Goal: Check status: Check status

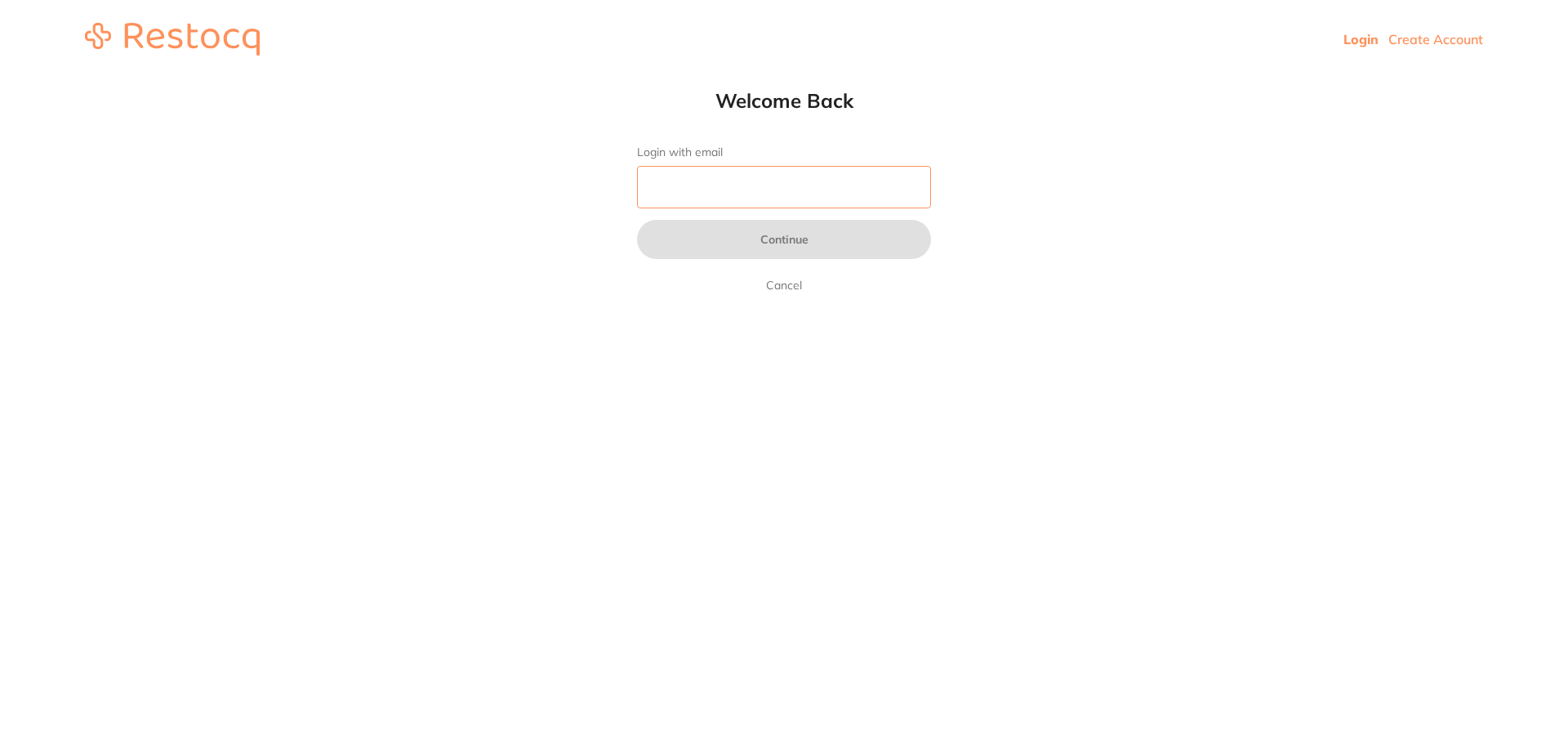
click at [698, 192] on input "Login with email" at bounding box center [784, 187] width 294 height 42
type input "[EMAIL_ADDRESS][DOMAIN_NAME]"
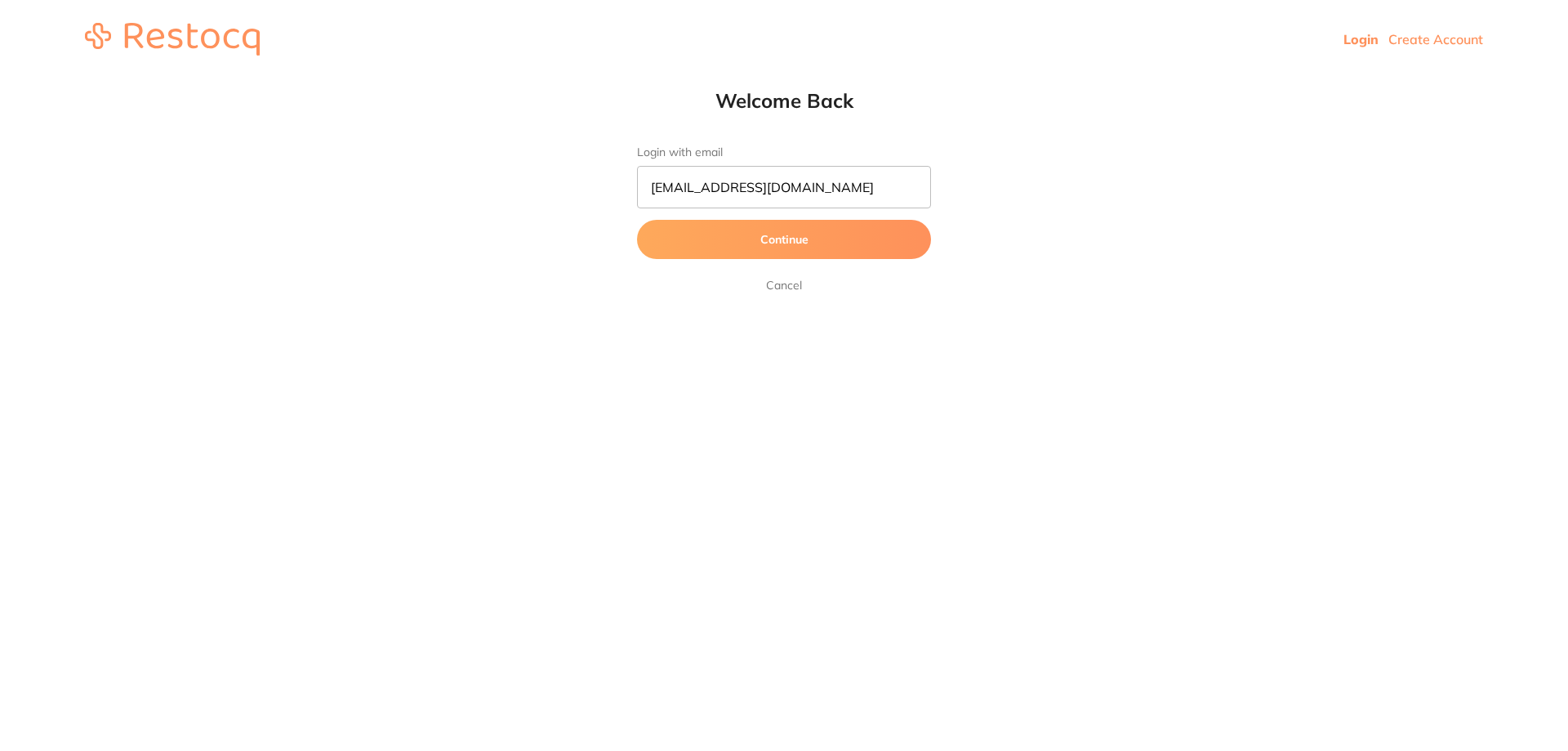
click at [722, 244] on button "Continue" at bounding box center [784, 239] width 294 height 39
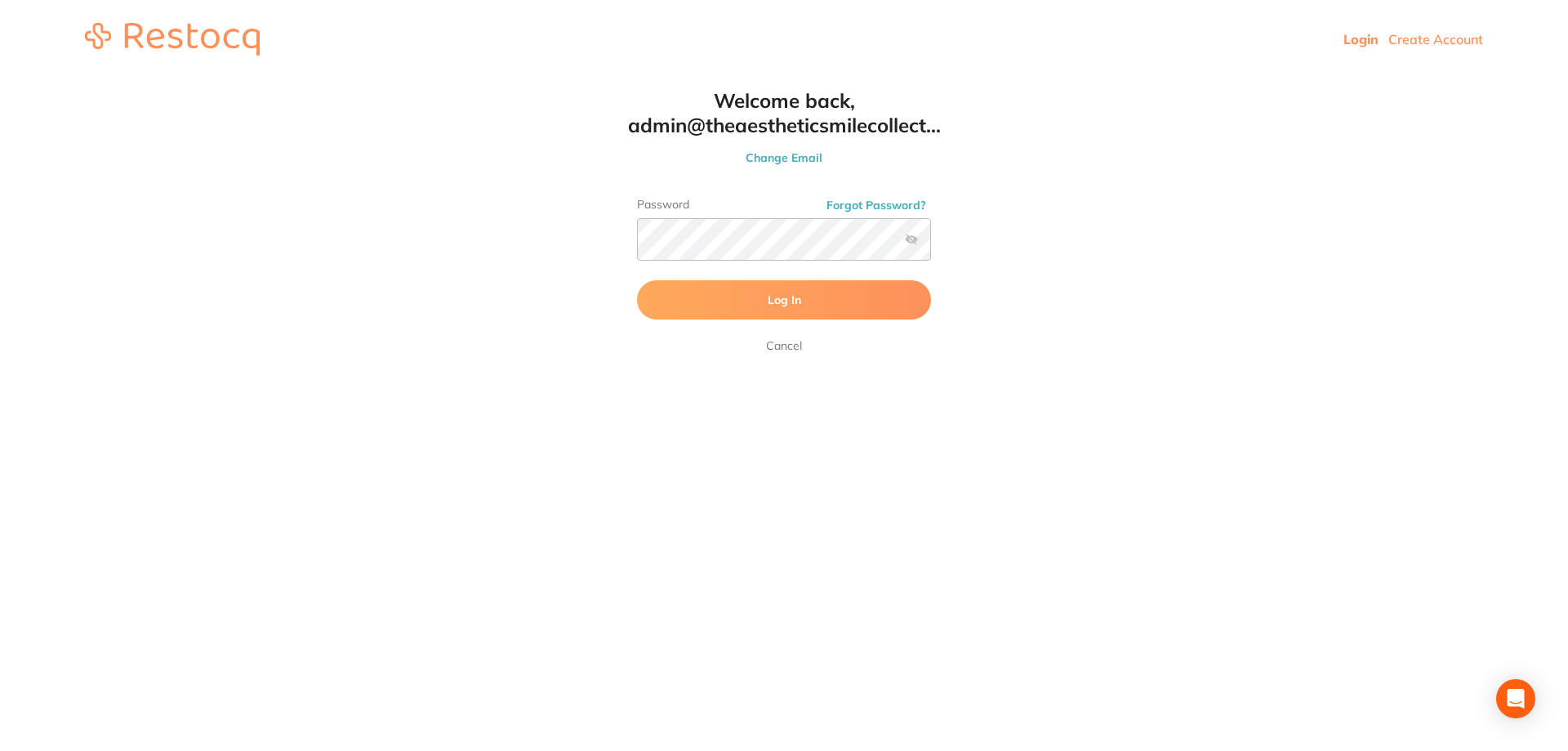
click at [675, 305] on button "Log In" at bounding box center [784, 299] width 294 height 39
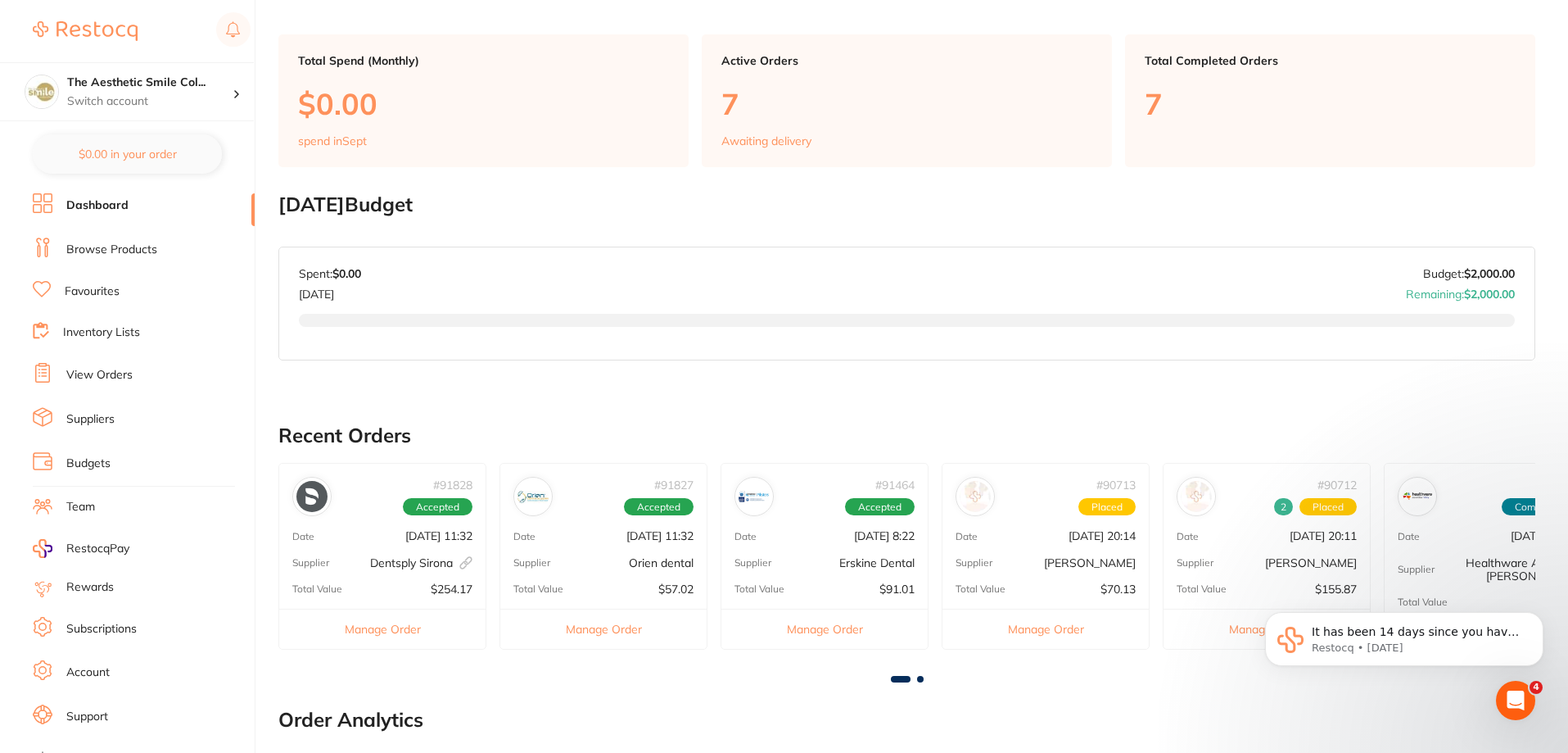
scroll to position [164, 0]
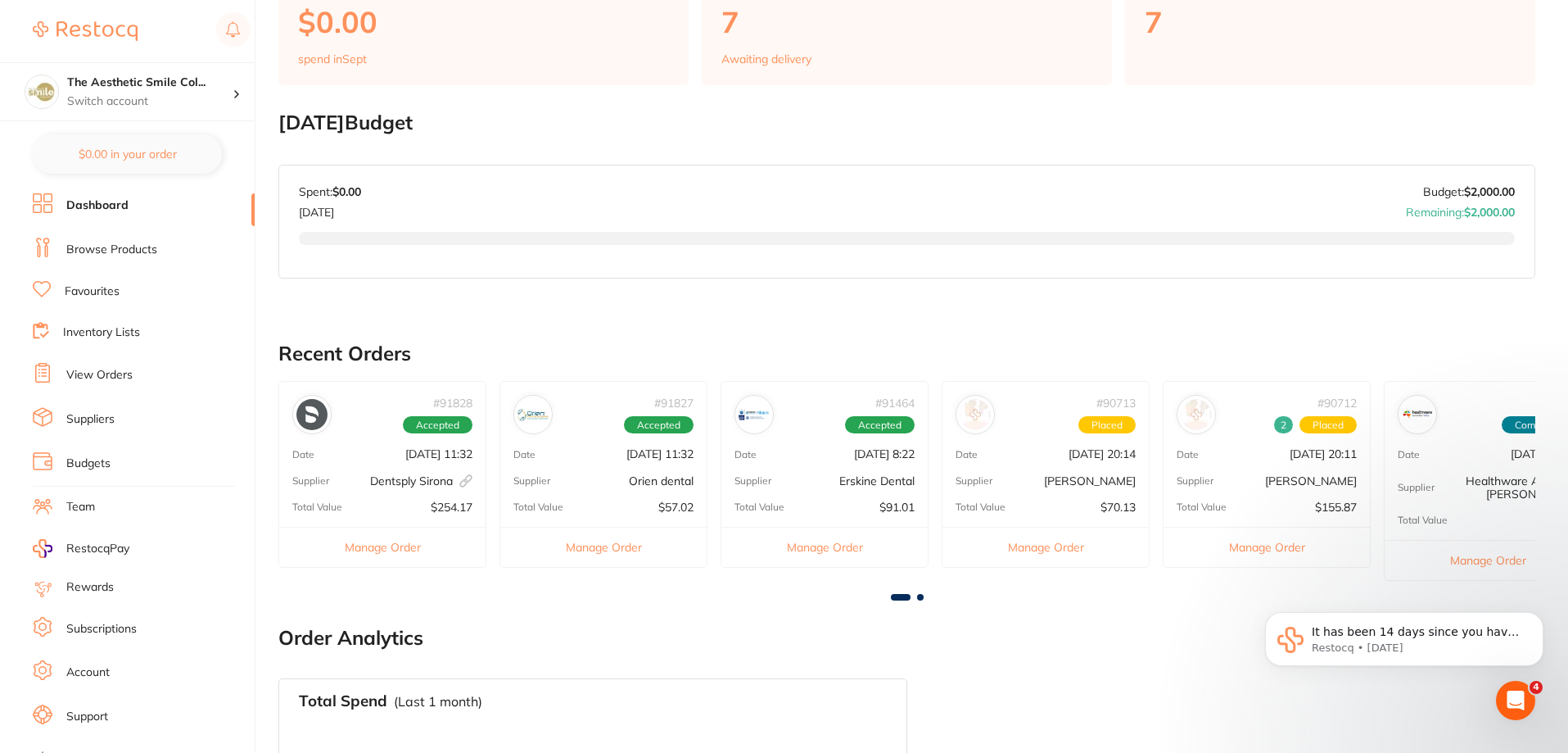
click at [124, 376] on link "View Orders" at bounding box center [99, 375] width 66 height 16
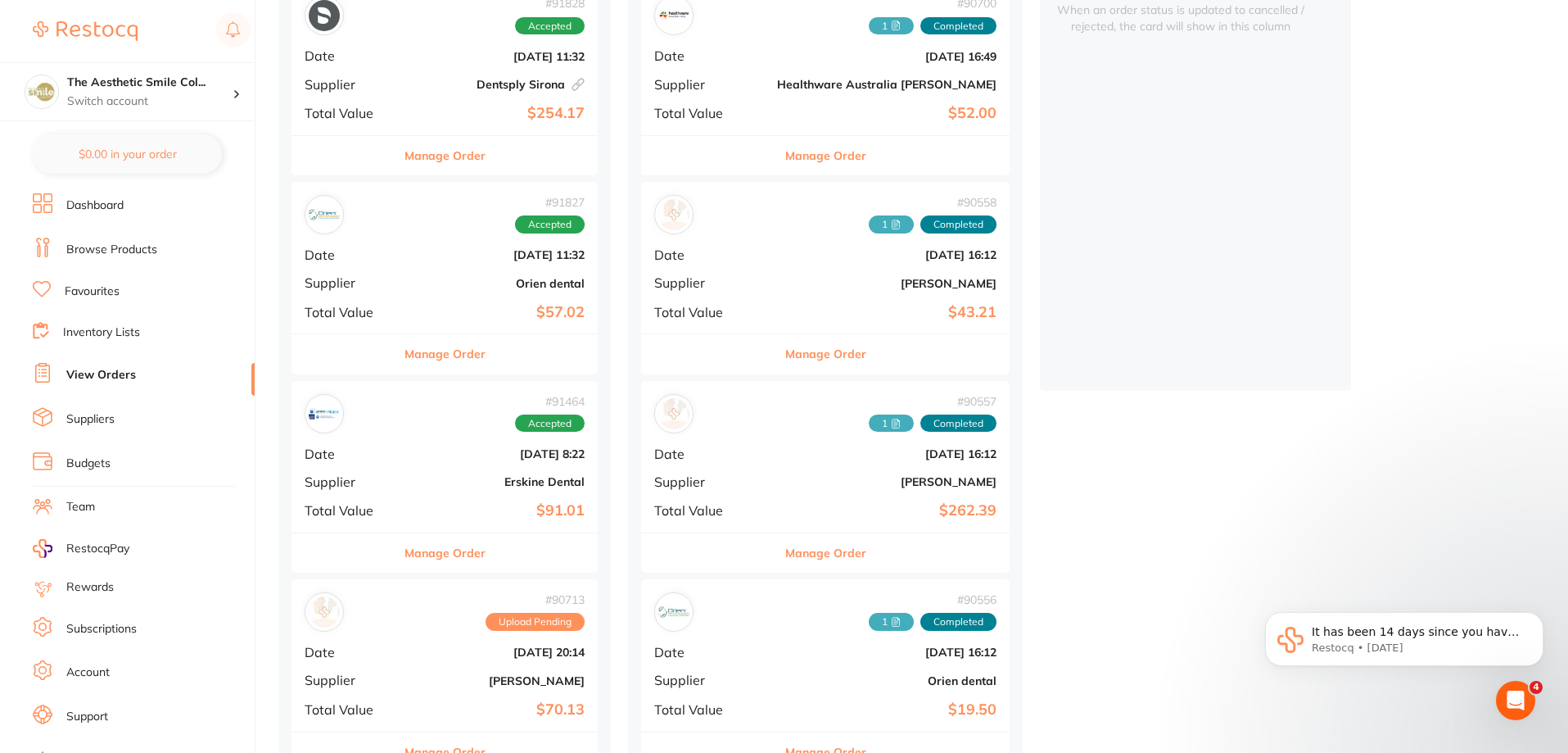
scroll to position [328, 0]
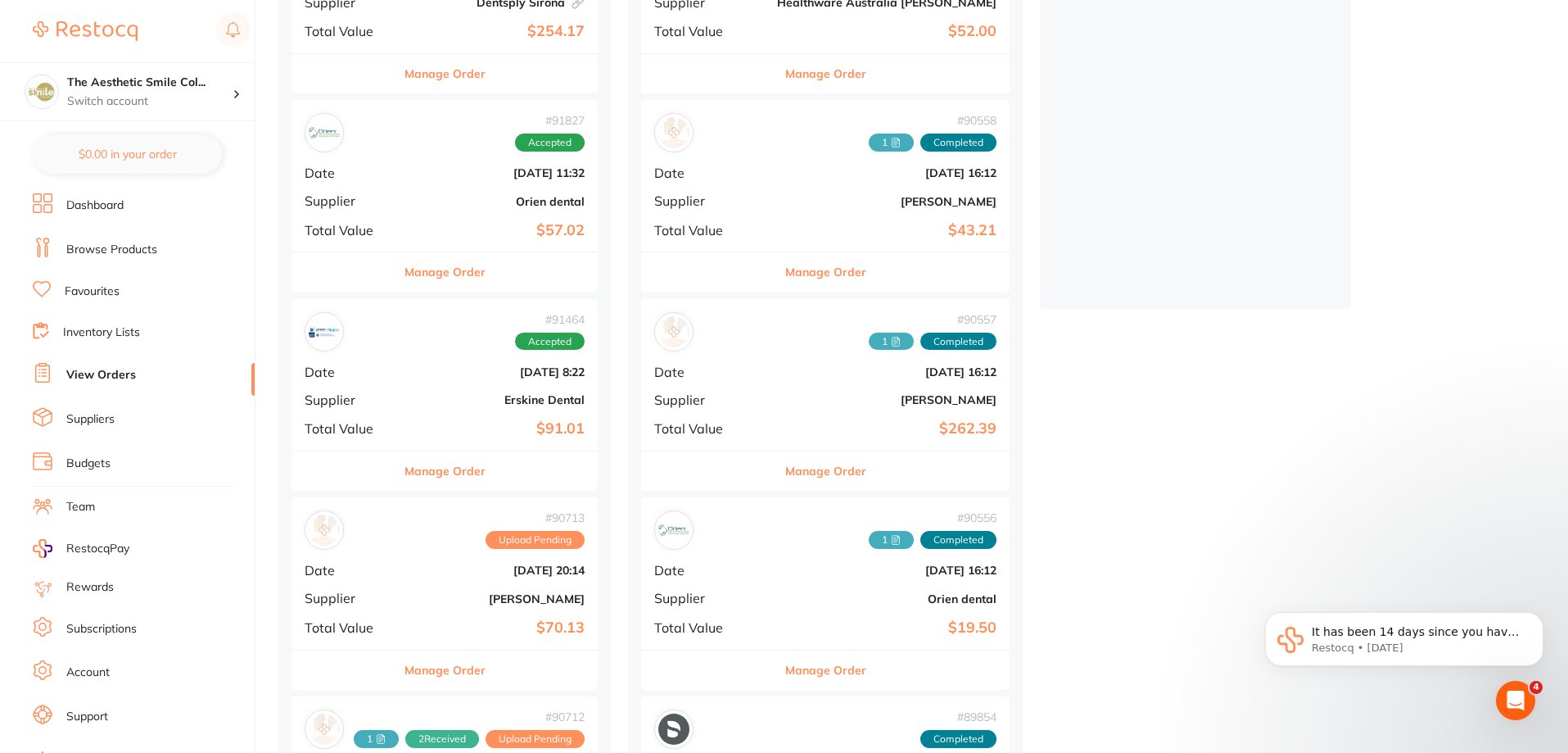
click at [470, 676] on button "Manage Order" at bounding box center [445, 670] width 81 height 40
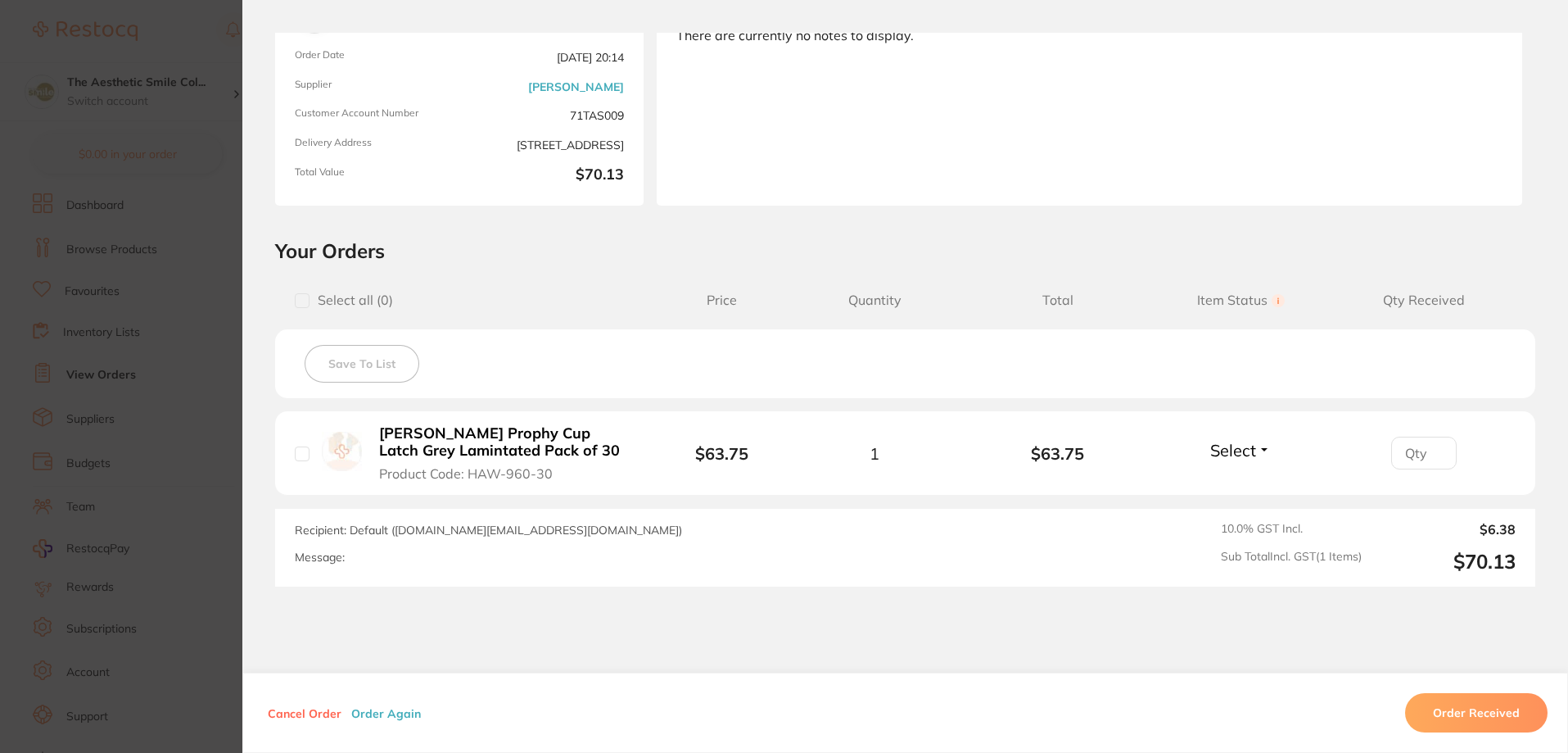
click at [148, 84] on section "Order ID: Restocq- 90713 Order Information Upload Pending Order Date [DATE] 20:…" at bounding box center [784, 376] width 1568 height 753
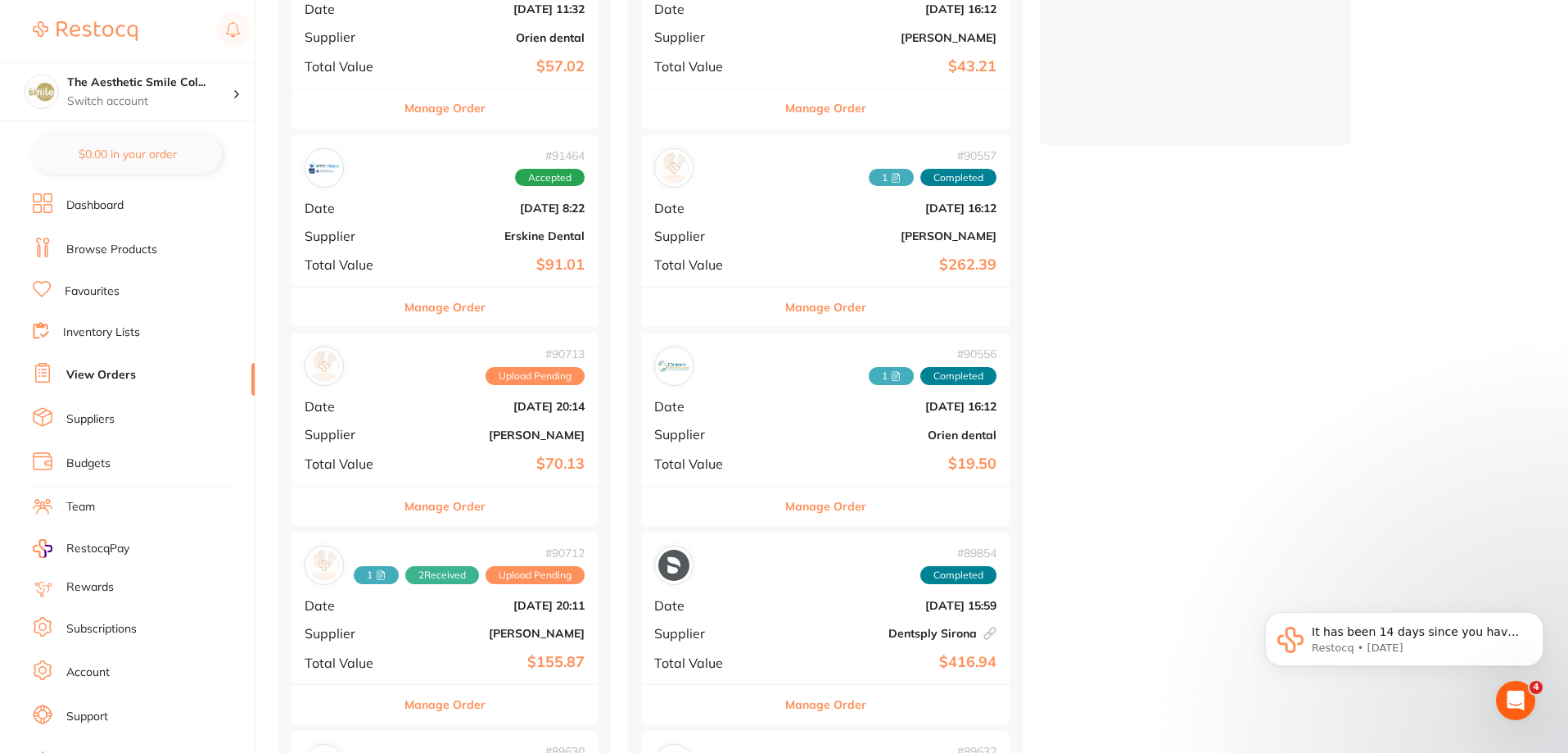
scroll to position [573, 0]
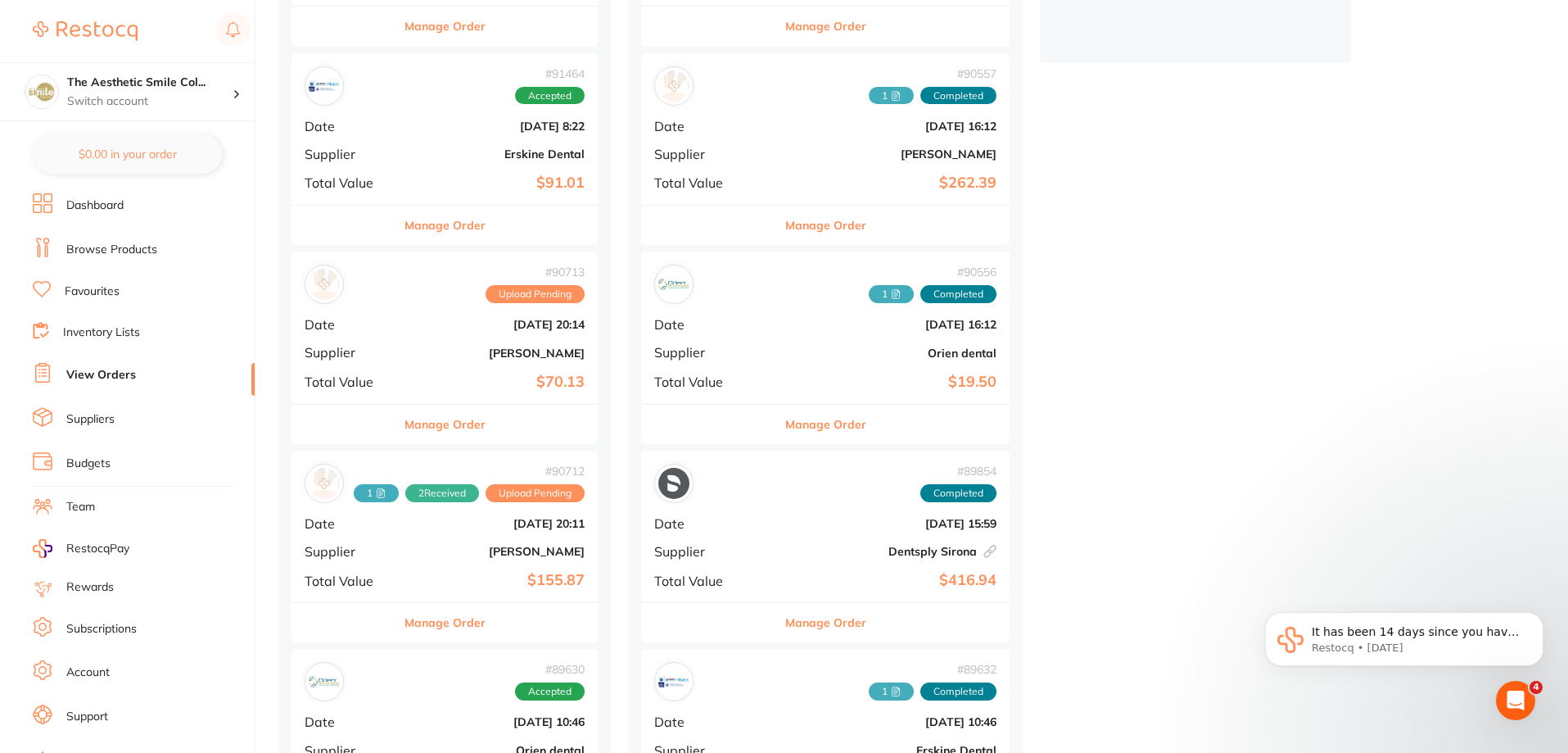
click at [440, 627] on button "Manage Order" at bounding box center [445, 622] width 81 height 40
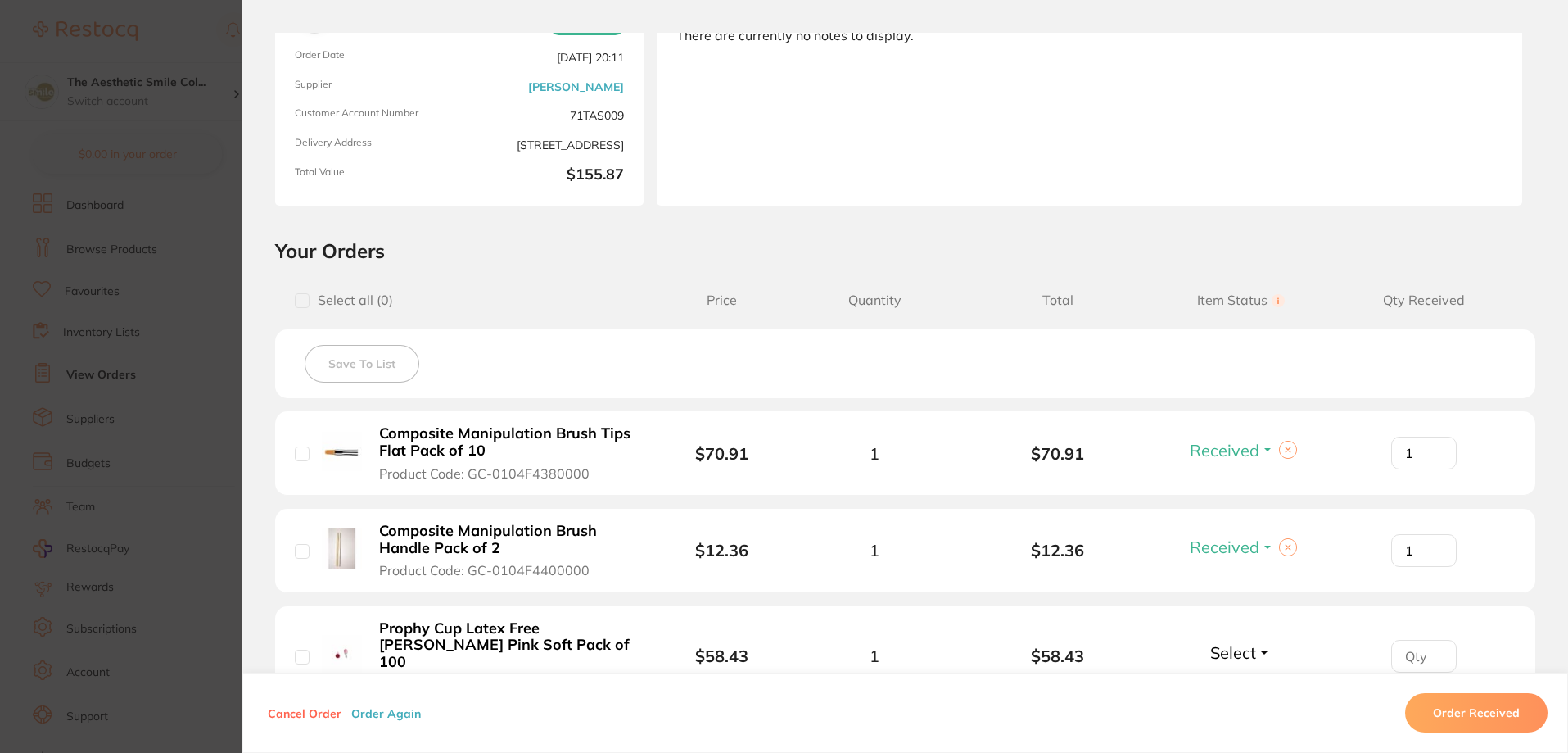
scroll to position [328, 0]
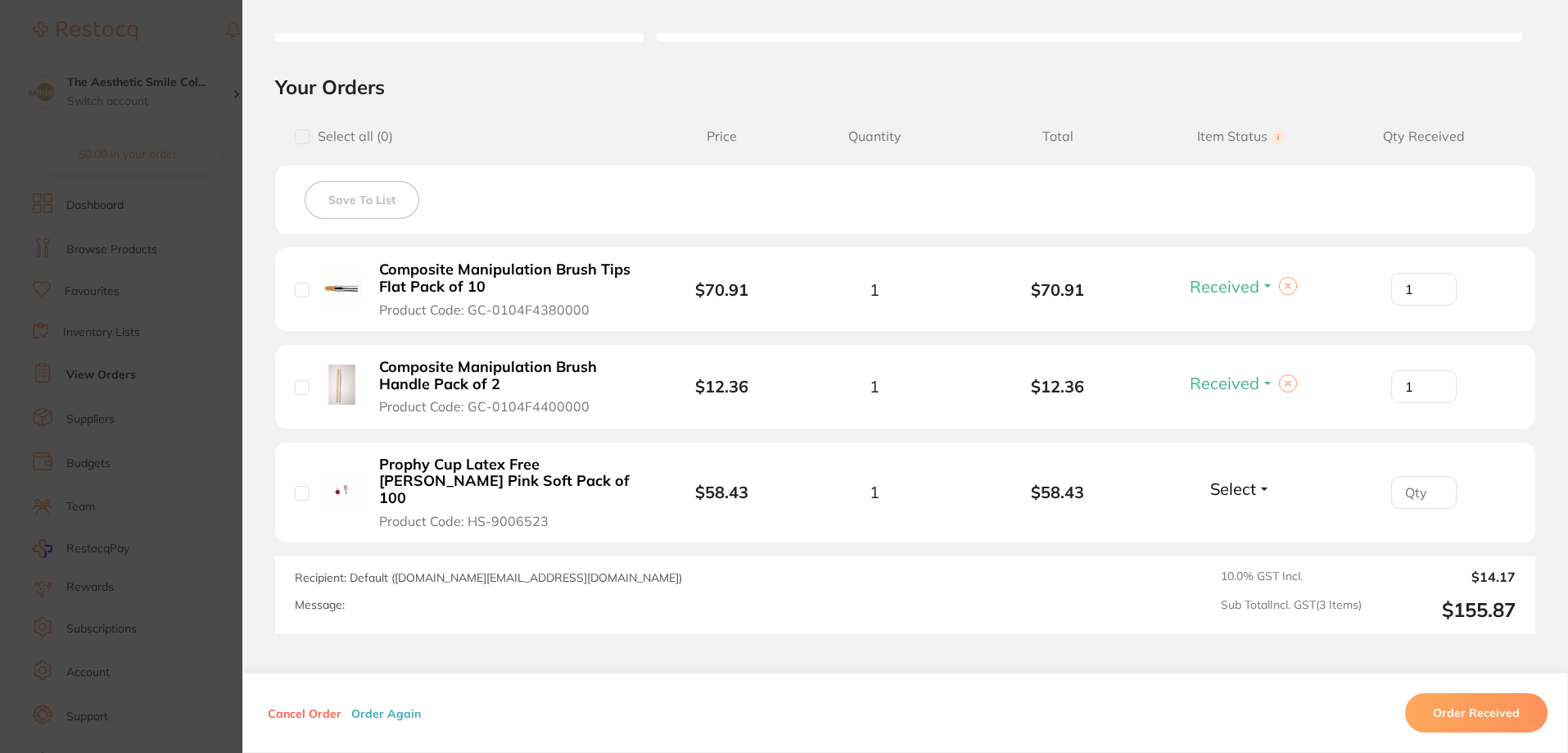
click at [147, 188] on section "Order ID: Restocq- 90712 Order Information 2 Received Upload Pending Order Date…" at bounding box center [784, 376] width 1568 height 753
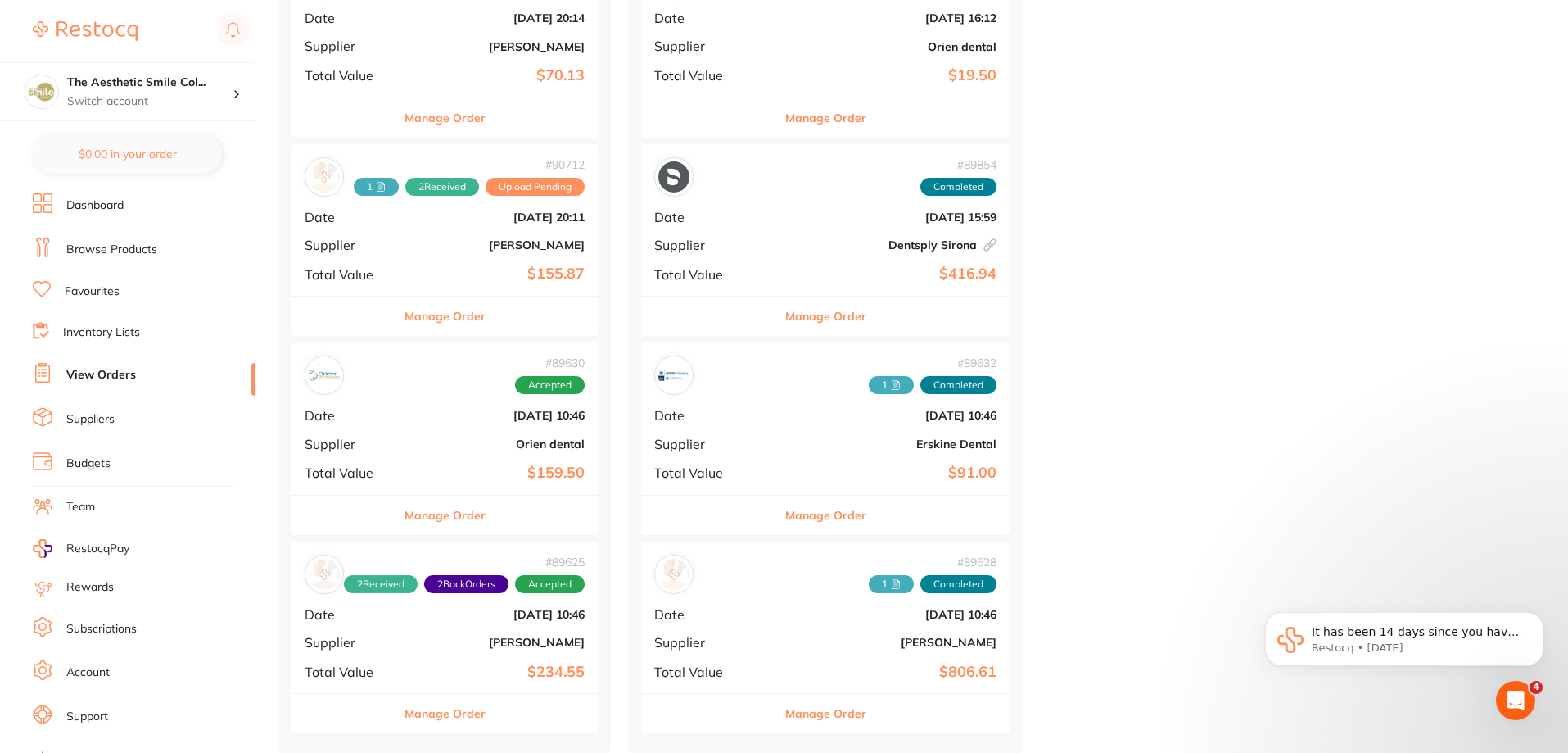
scroll to position [802, 0]
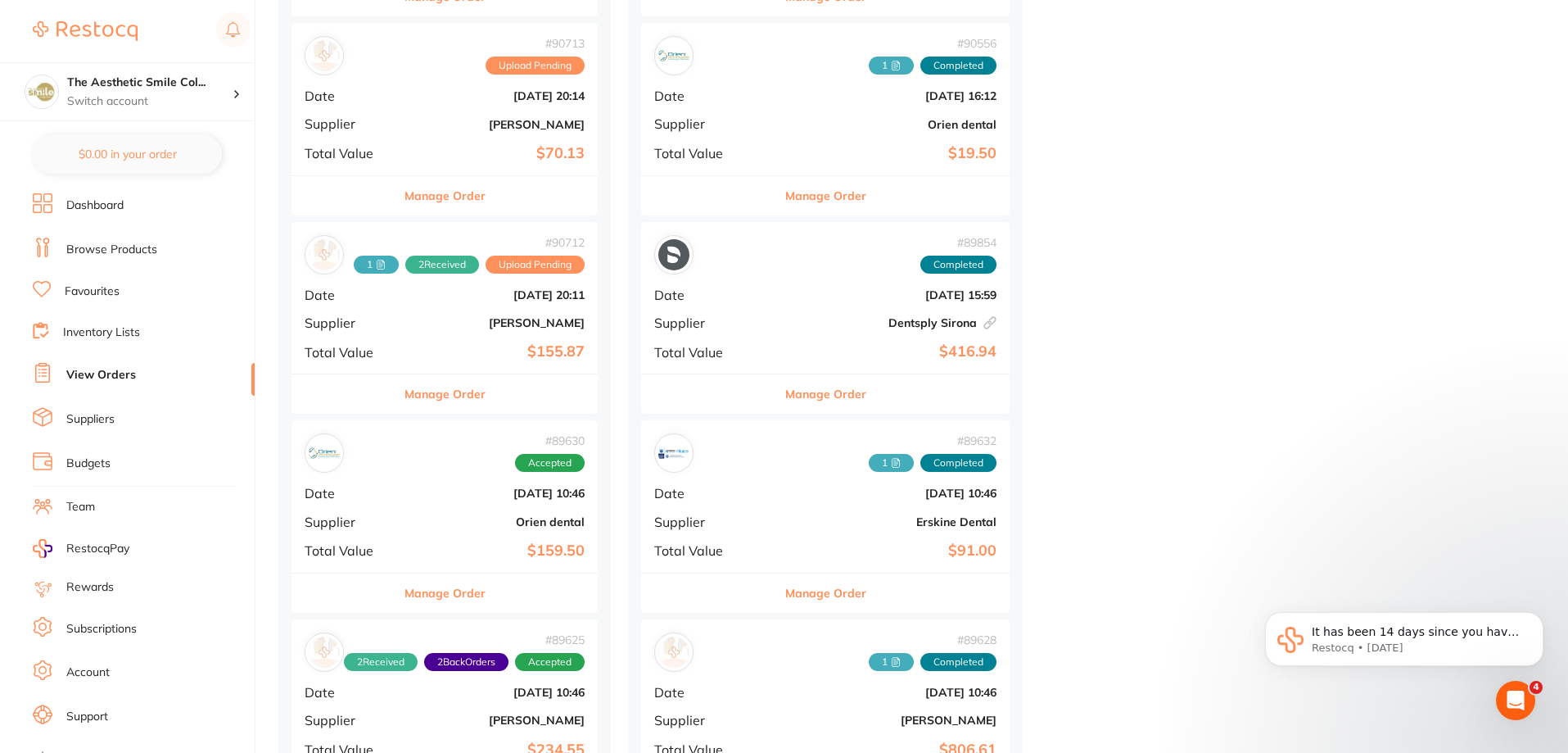
click at [437, 393] on button "Manage Order" at bounding box center [445, 394] width 81 height 40
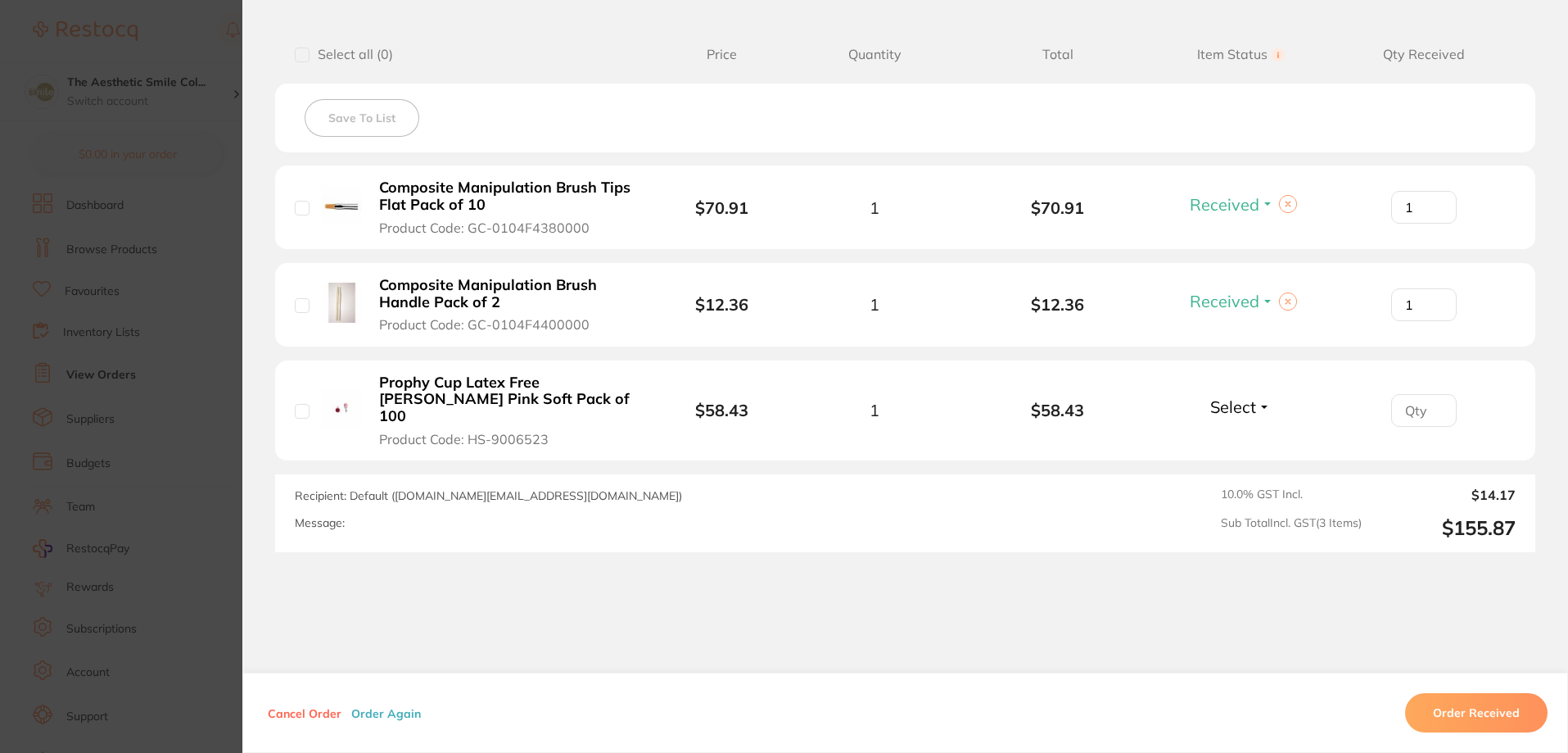
click at [182, 306] on section "Order ID: Restocq- 90712 Order Information 2 Received Upload Pending Order Date…" at bounding box center [784, 376] width 1568 height 753
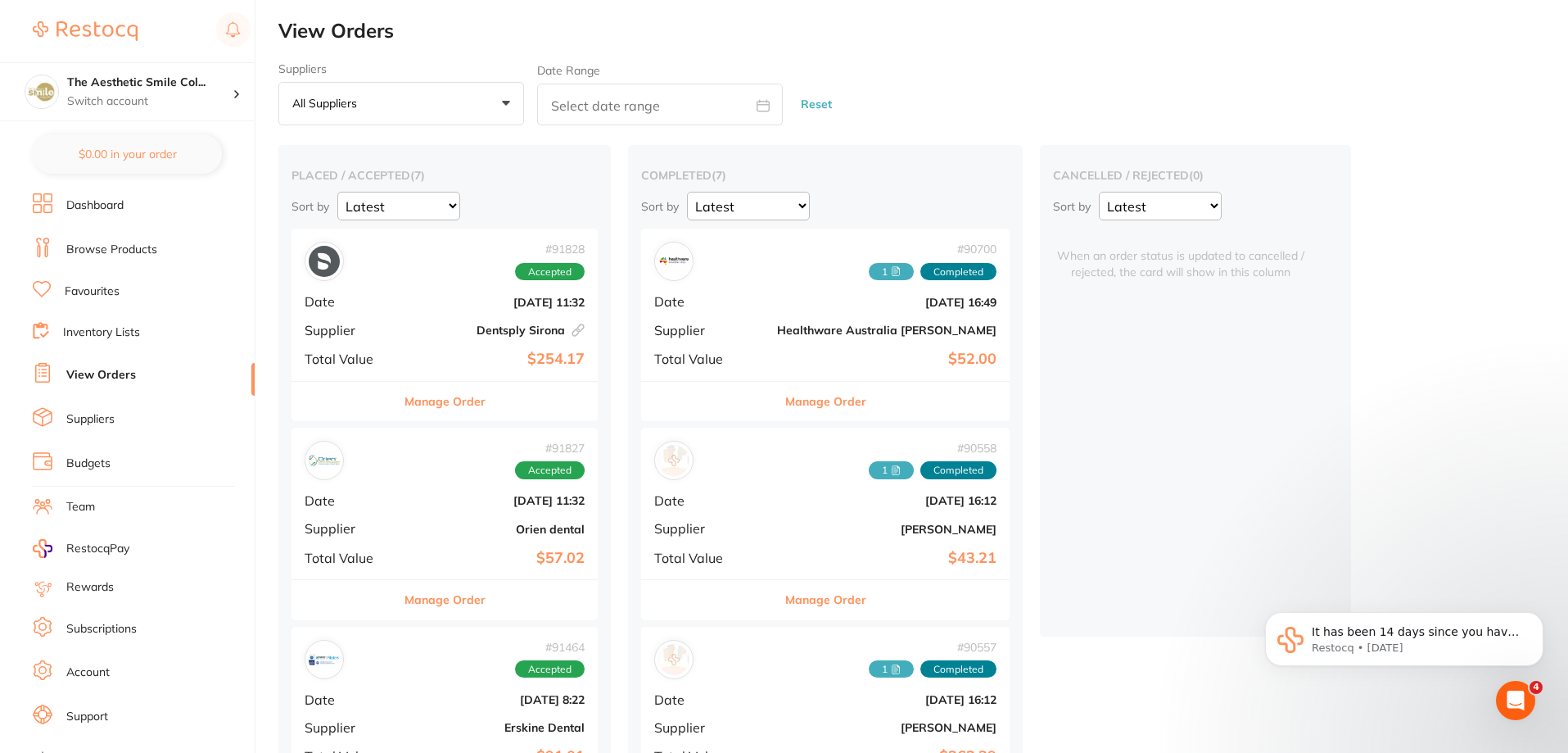
scroll to position [164, 0]
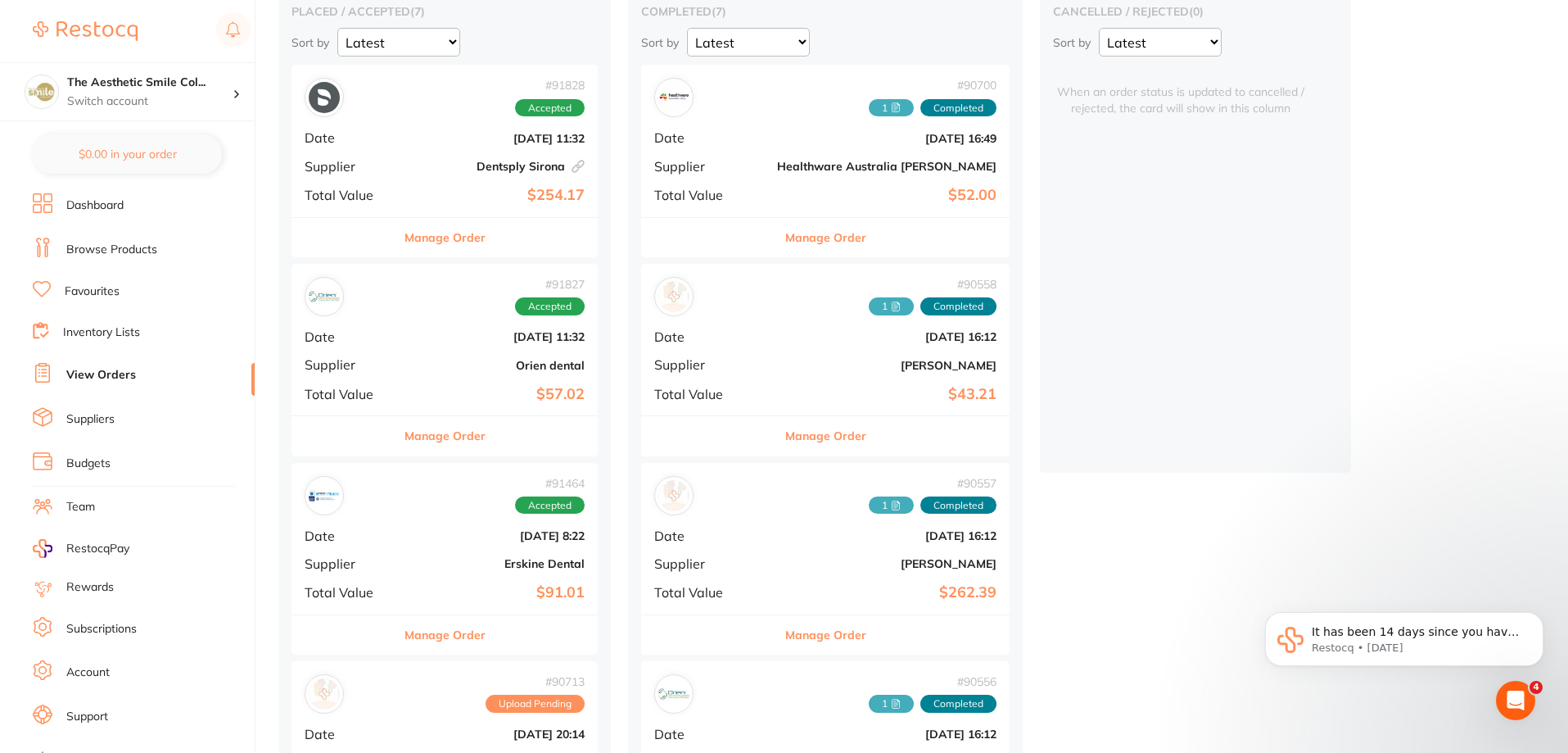
click at [785, 631] on button "Manage Order" at bounding box center [825, 634] width 81 height 40
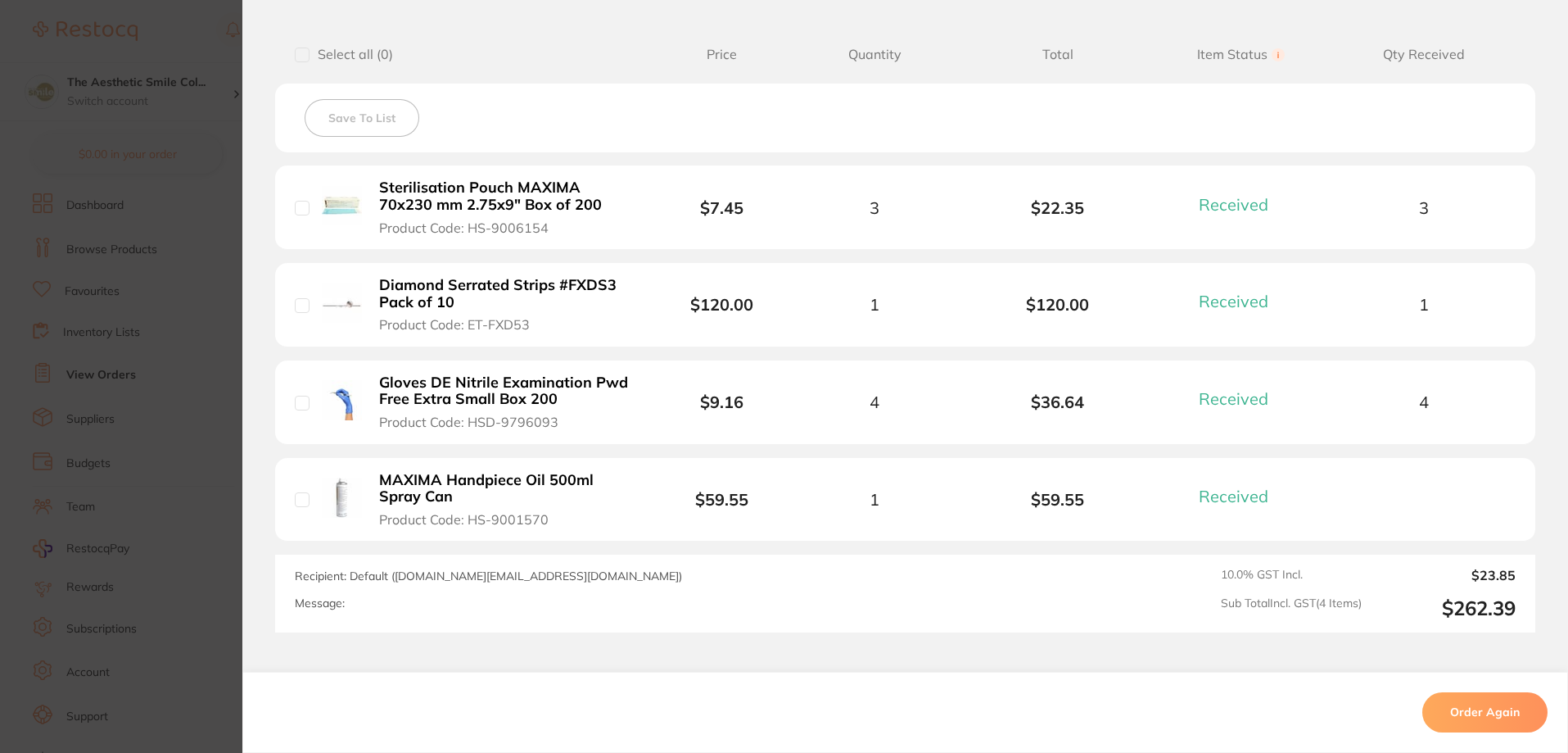
scroll to position [82, 0]
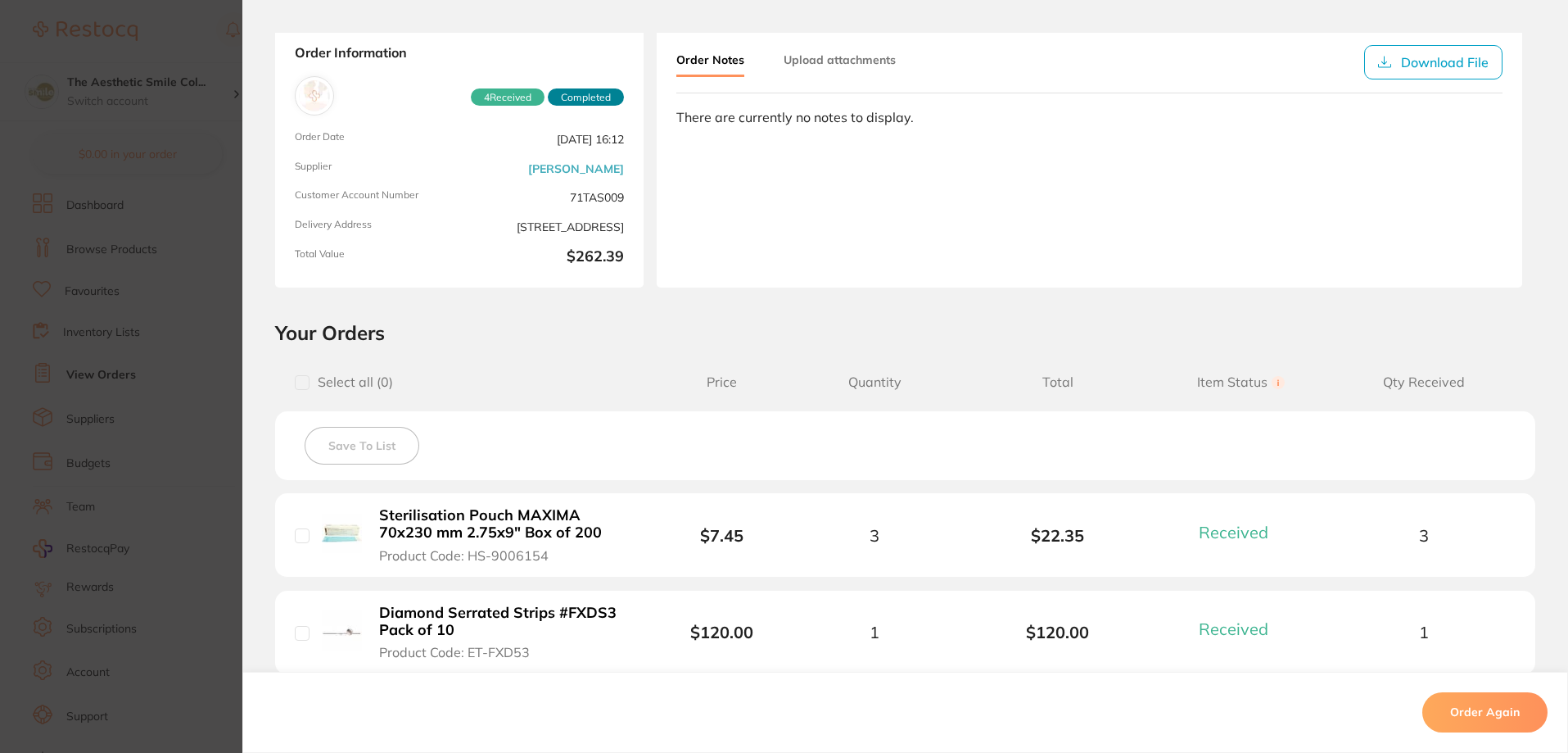
click at [819, 51] on button "Upload attachments" at bounding box center [840, 59] width 112 height 29
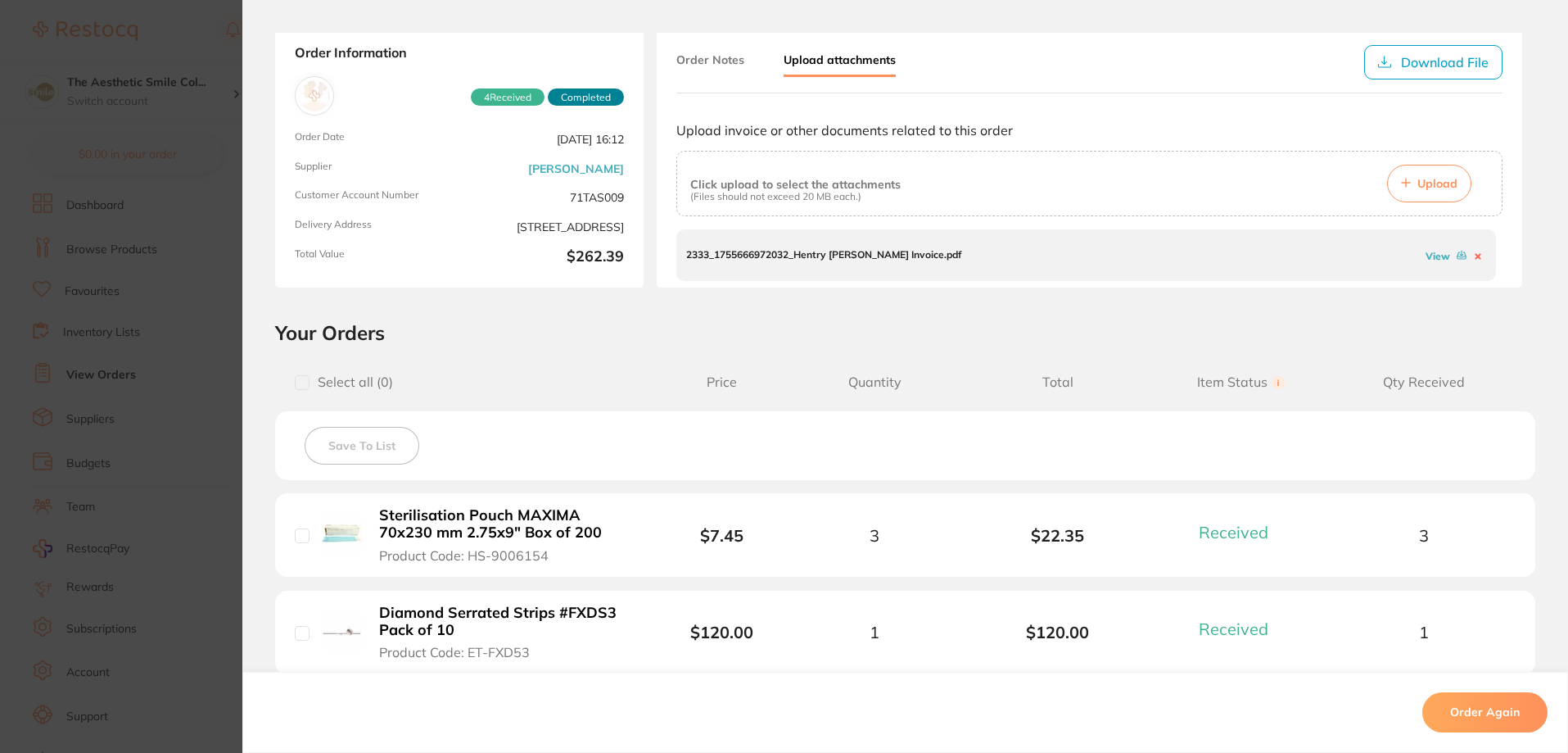
click at [1438, 258] on link "View" at bounding box center [1438, 255] width 24 height 12
click at [160, 122] on section "Order ID: Restocq- 90557 Order Information 4 Received Completed Order Date [DAT…" at bounding box center [784, 376] width 1568 height 753
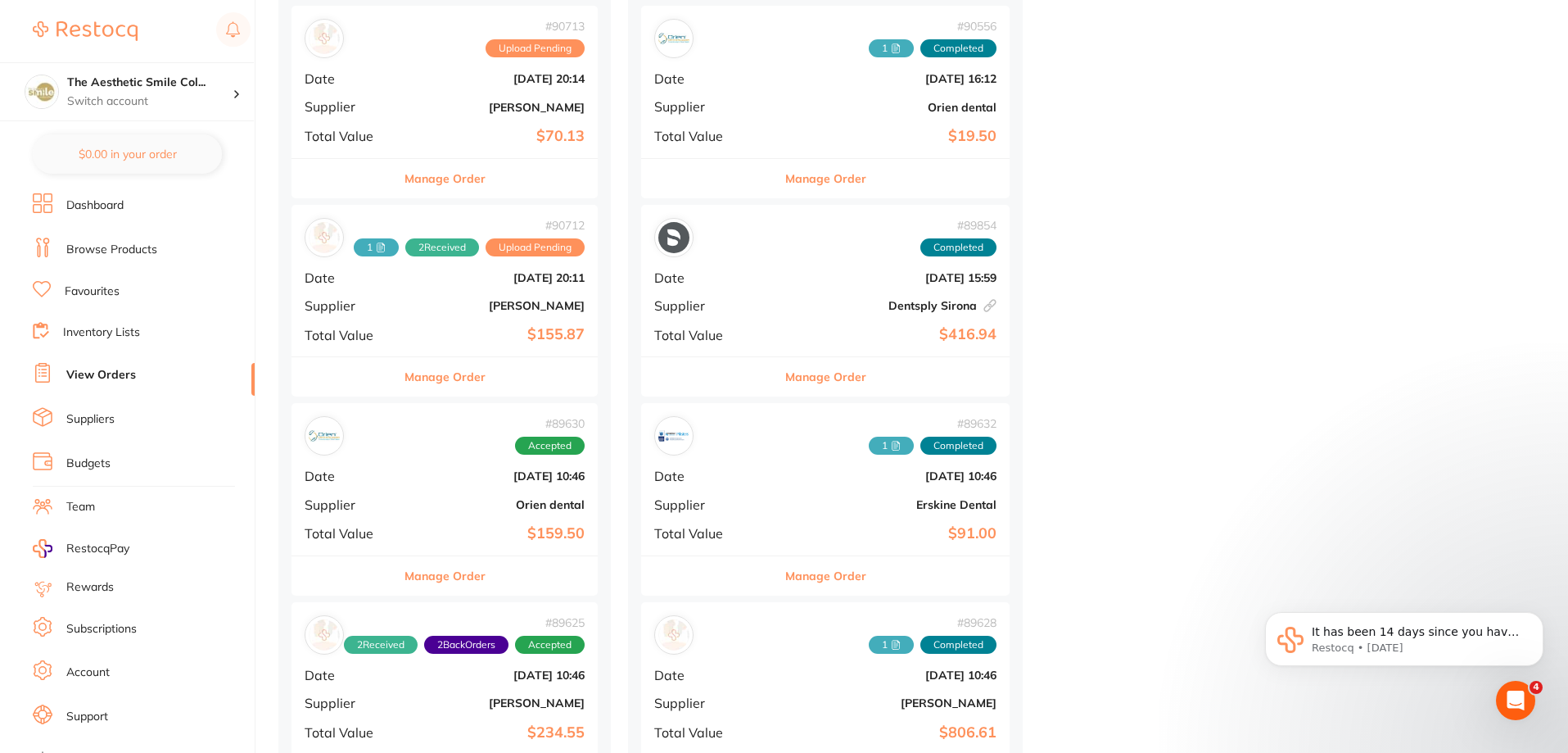
scroll to position [884, 0]
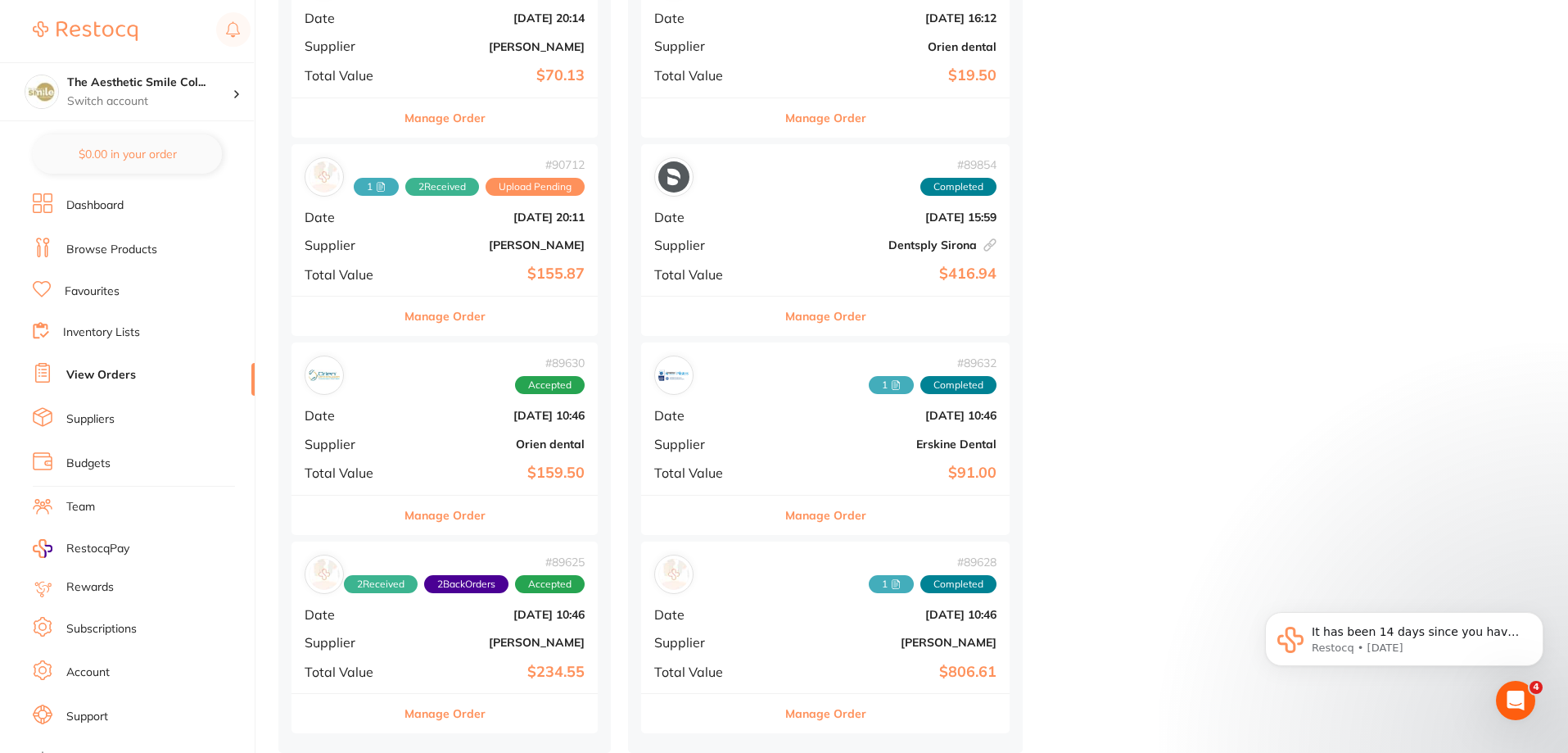
click at [478, 588] on span "2 Back Orders" at bounding box center [467, 584] width 85 height 18
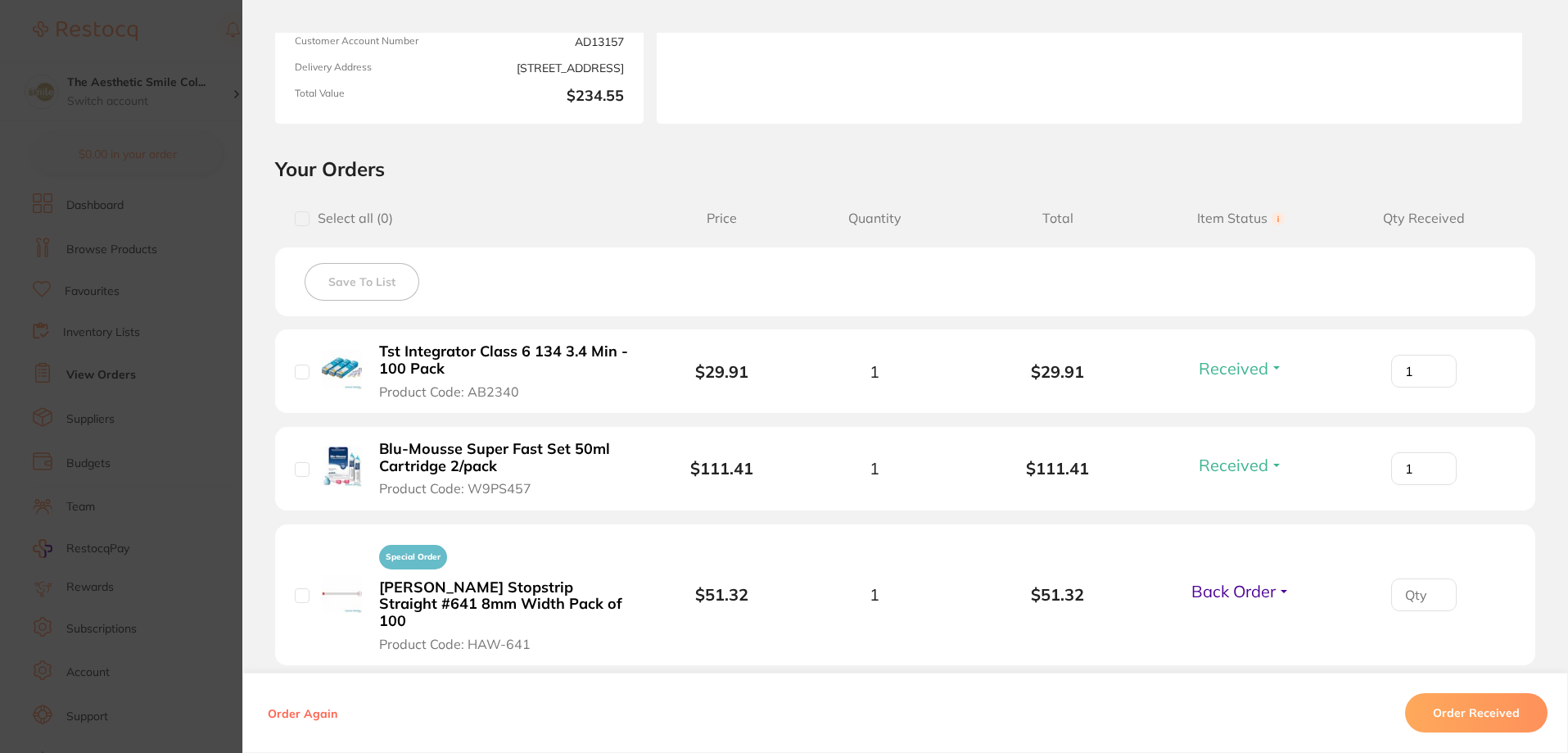
click at [436, 596] on b "[PERSON_NAME] Stopstrip Straight #641 8mm Width Pack of 100" at bounding box center [505, 604] width 253 height 51
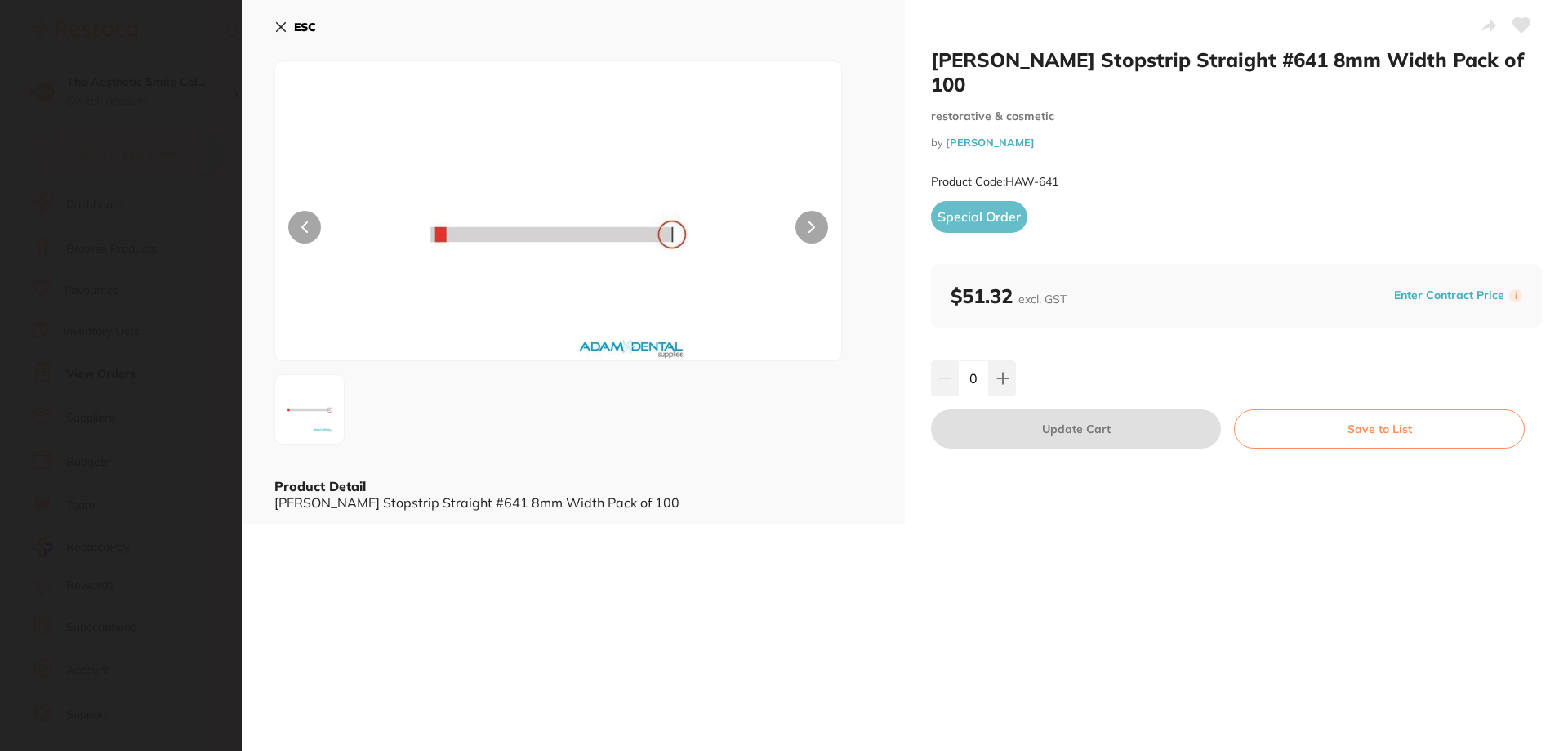
click at [164, 154] on section "[PERSON_NAME] Stopstrip Straight #641 8mm Width Pack of 100 restorative & cosme…" at bounding box center [784, 376] width 1568 height 751
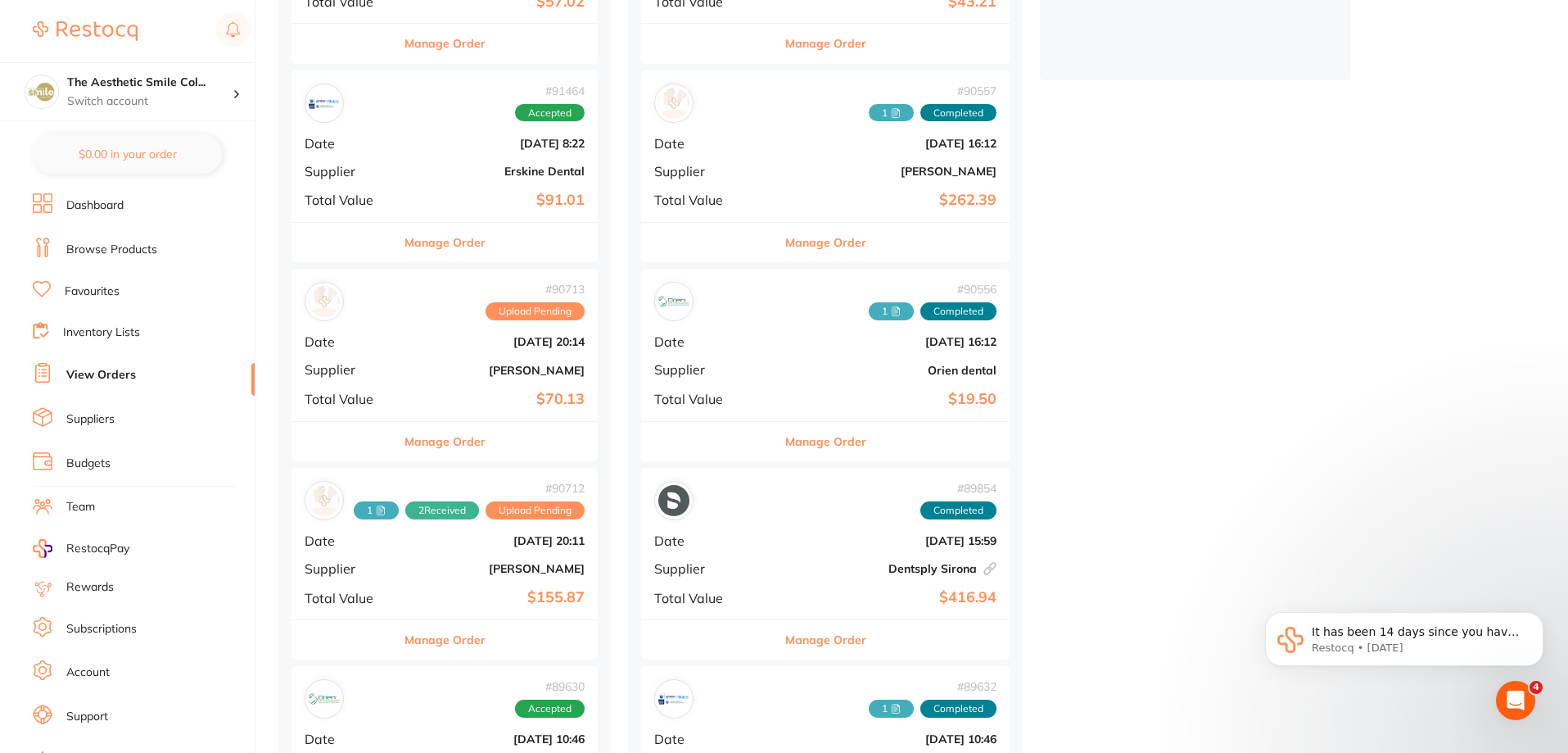
scroll to position [638, 0]
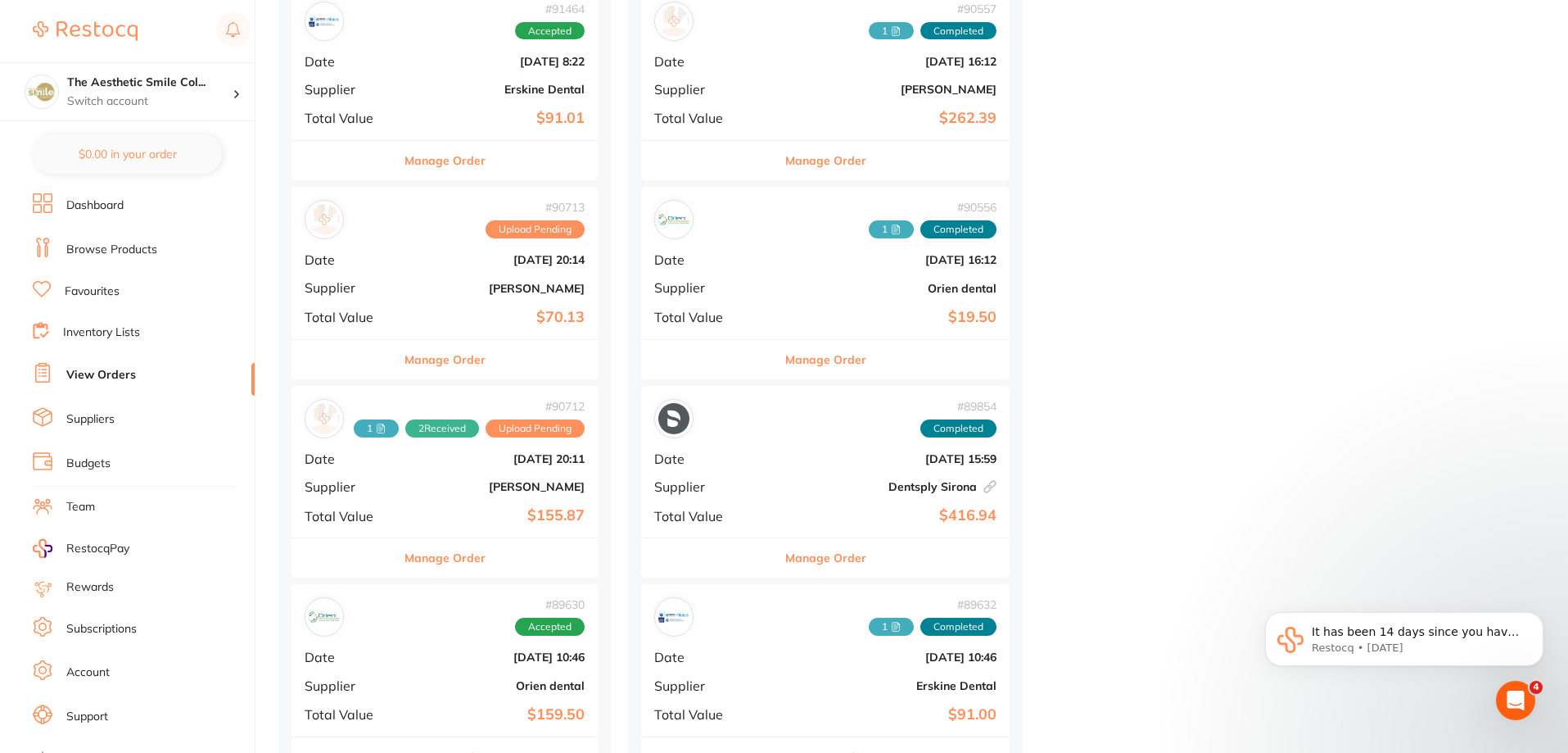
click at [785, 357] on button "Manage Order" at bounding box center [825, 360] width 81 height 40
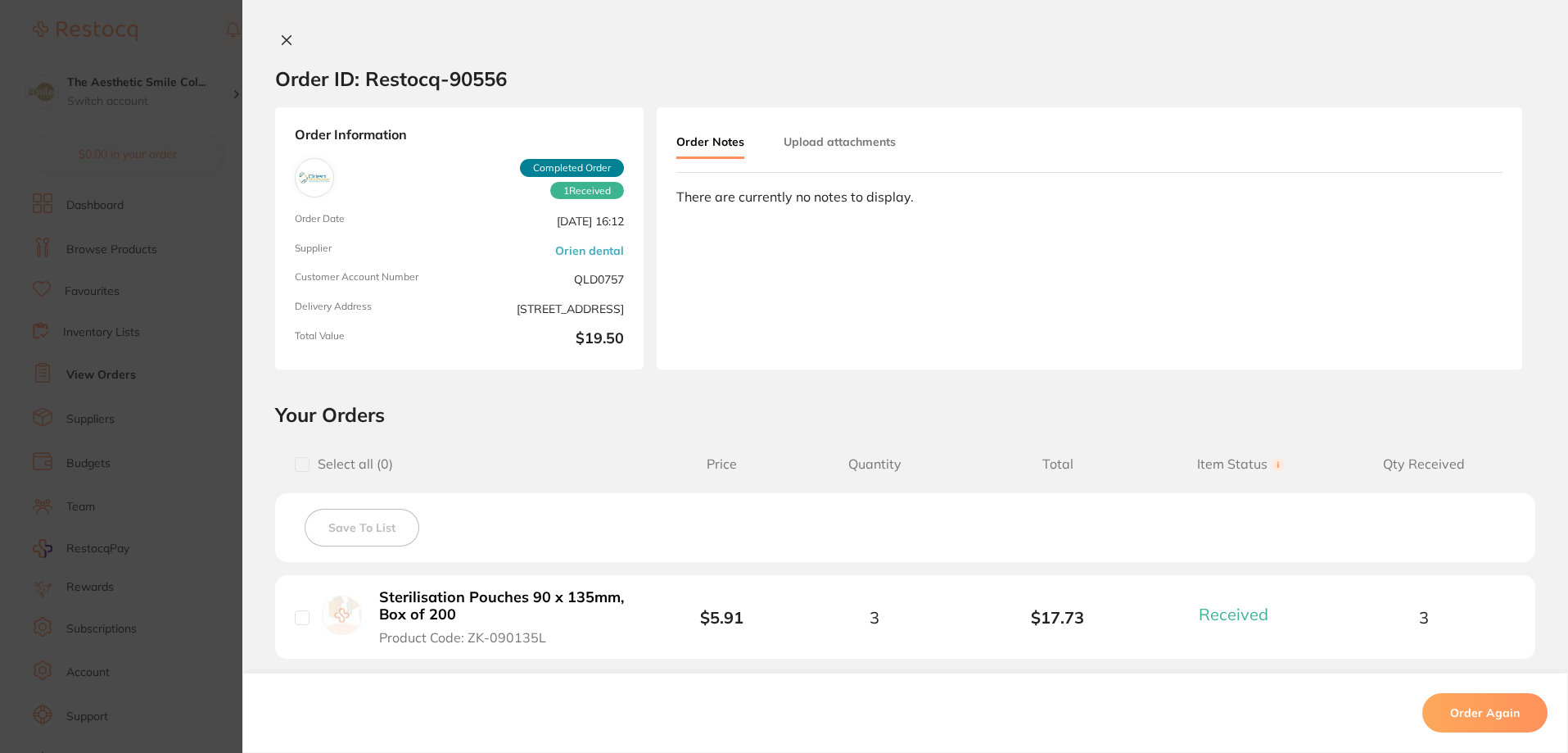
click at [796, 138] on button "Upload attachments" at bounding box center [840, 141] width 112 height 29
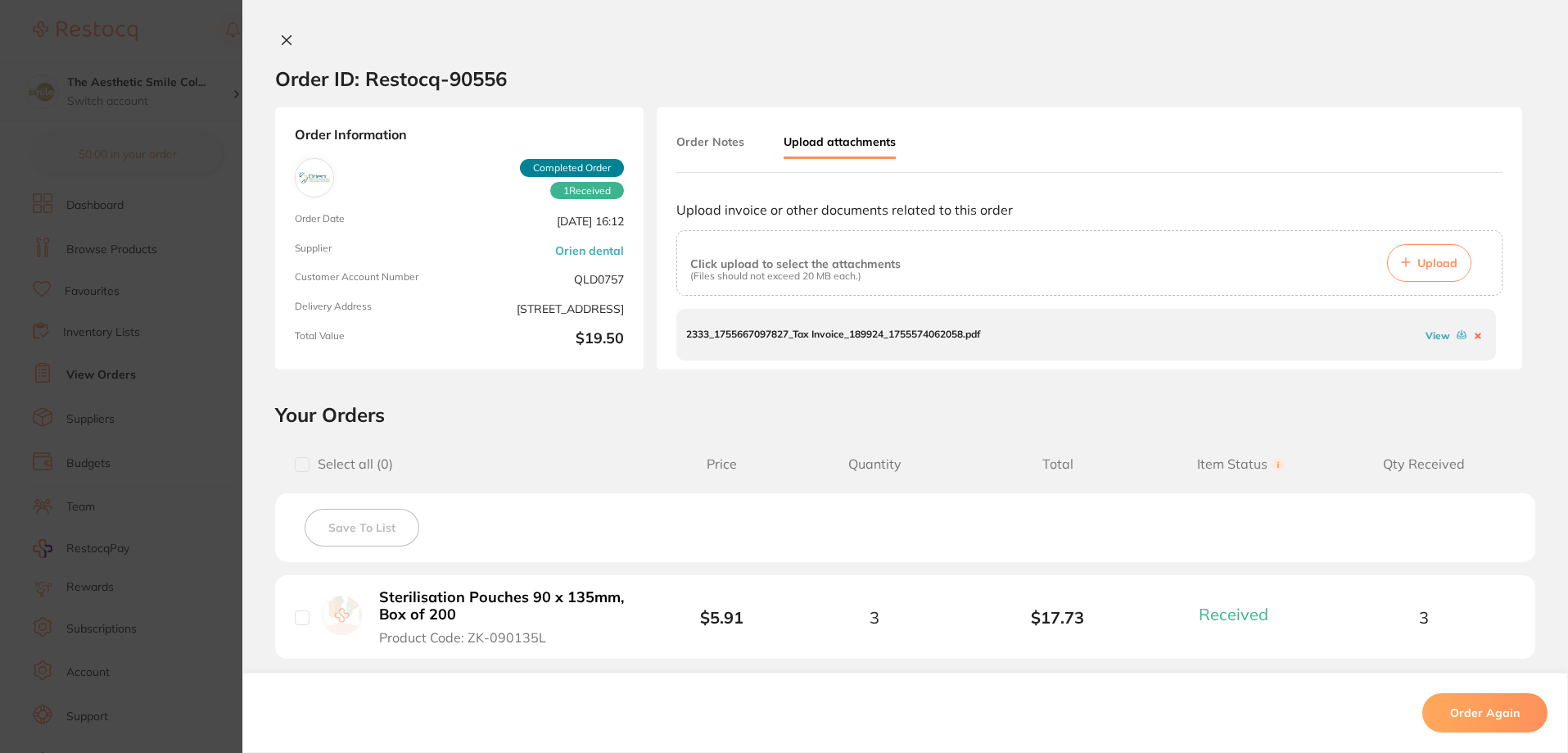
click at [849, 339] on p "2333_1755667097827_Tax Invoice_189924_1755574062058.pdf" at bounding box center [833, 334] width 294 height 11
click at [285, 34] on icon at bounding box center [287, 40] width 13 height 13
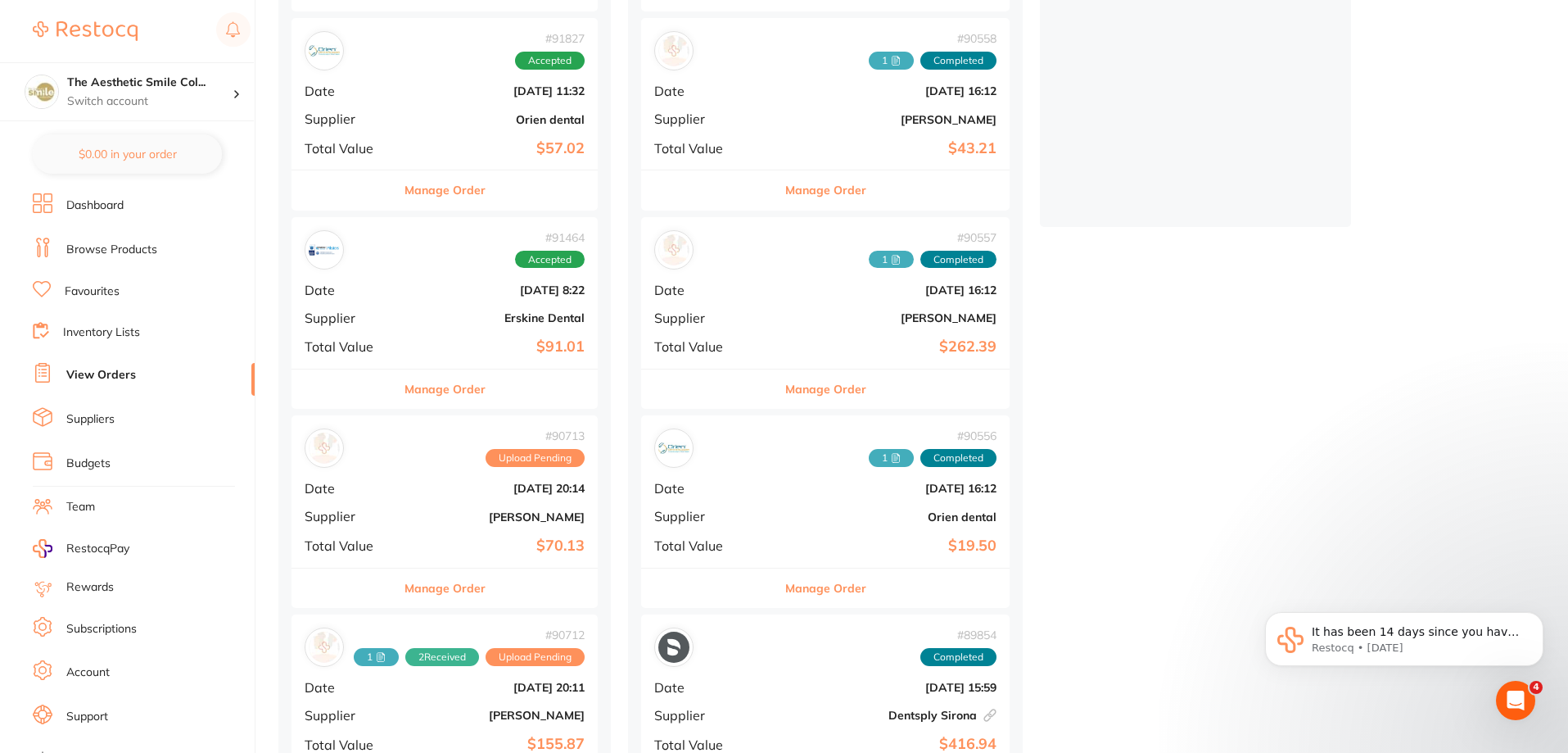
scroll to position [491, 0]
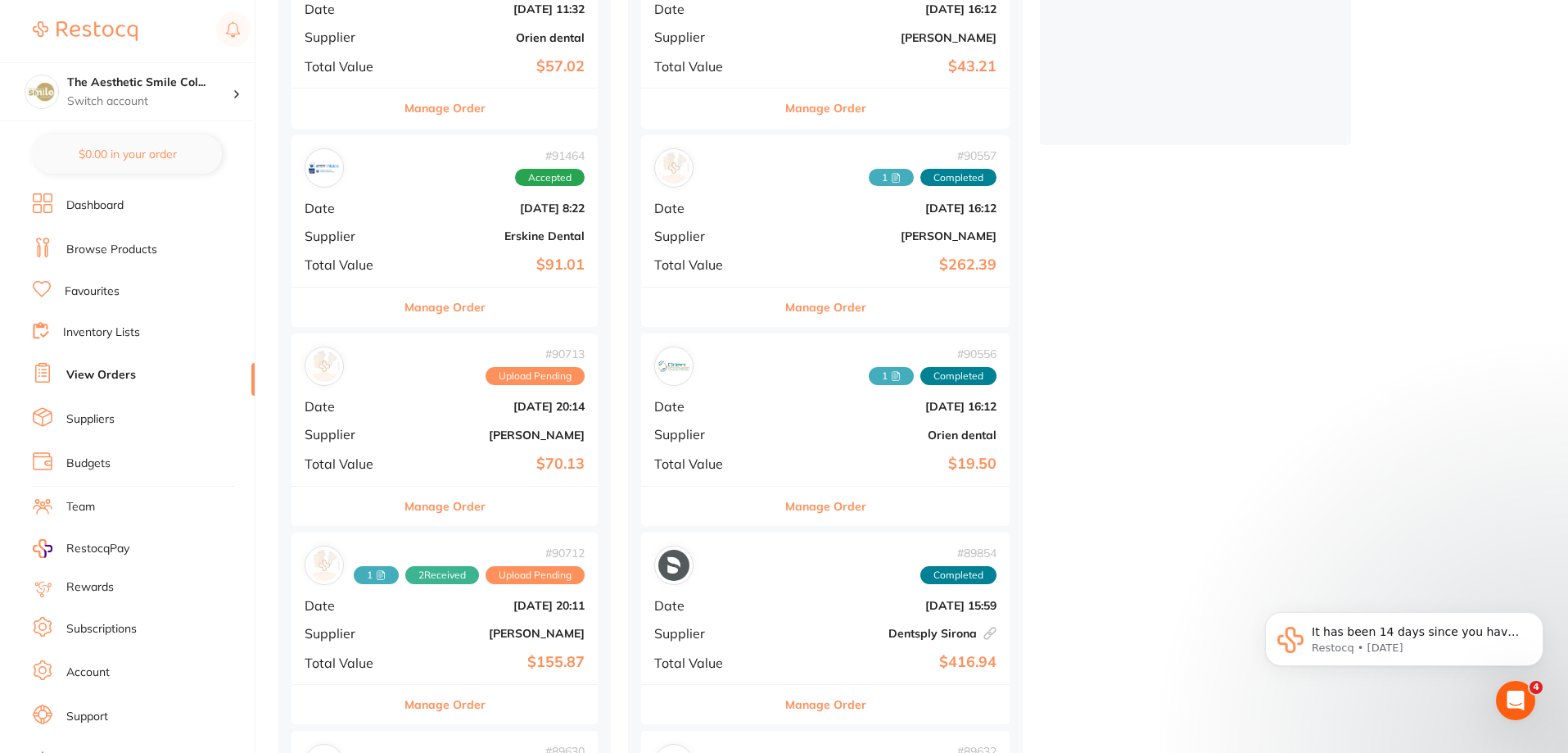
click at [535, 385] on span "Upload Pending" at bounding box center [535, 376] width 99 height 18
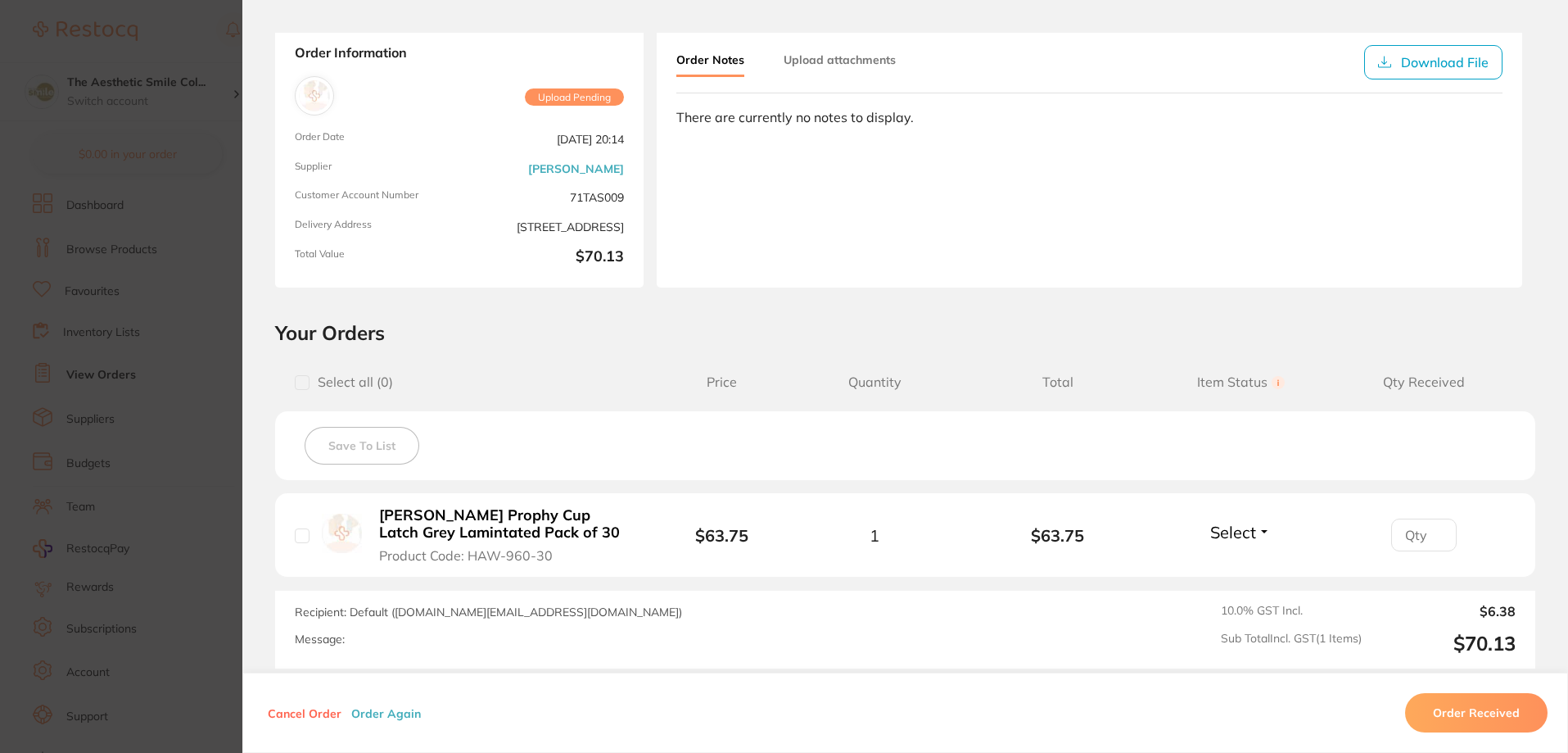
click at [158, 148] on section "Order ID: Restocq- 90713 Order Information Upload Pending Order Date [DATE] 20:…" at bounding box center [784, 376] width 1568 height 753
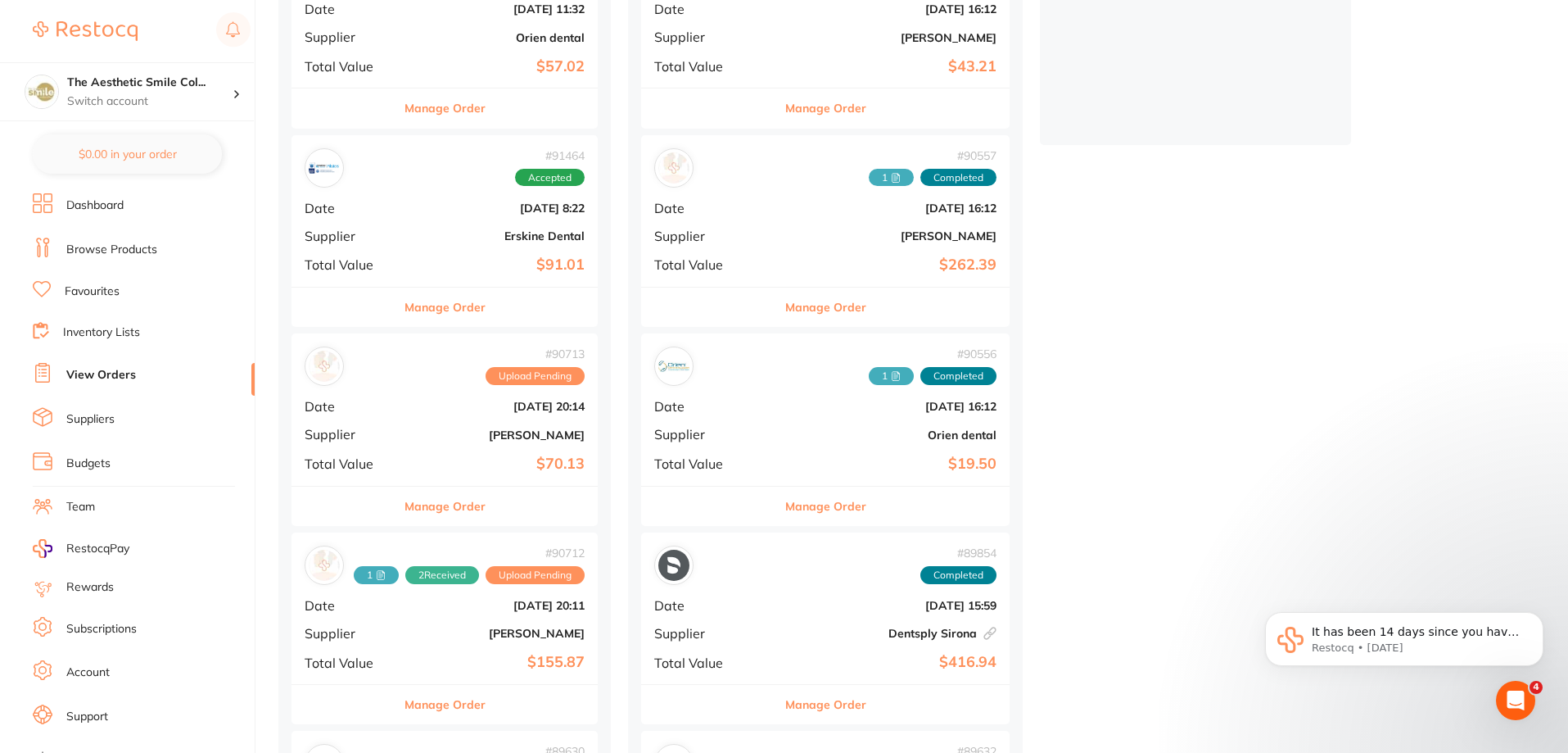
click at [544, 577] on span "Upload Pending" at bounding box center [535, 574] width 99 height 18
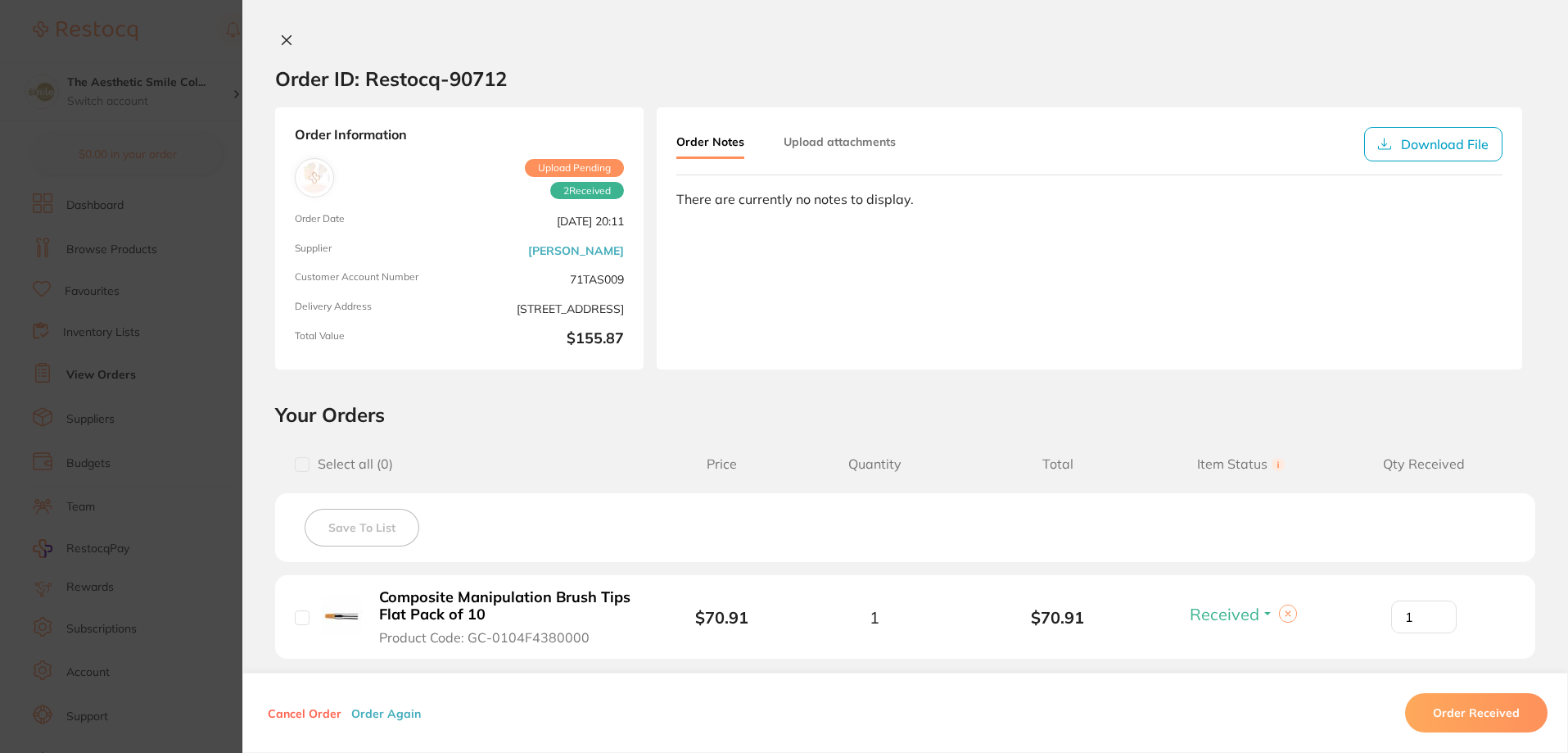
click at [185, 190] on section "Order ID: Restocq- 90712 Order Information 2 Received Upload Pending Order Date…" at bounding box center [784, 376] width 1568 height 753
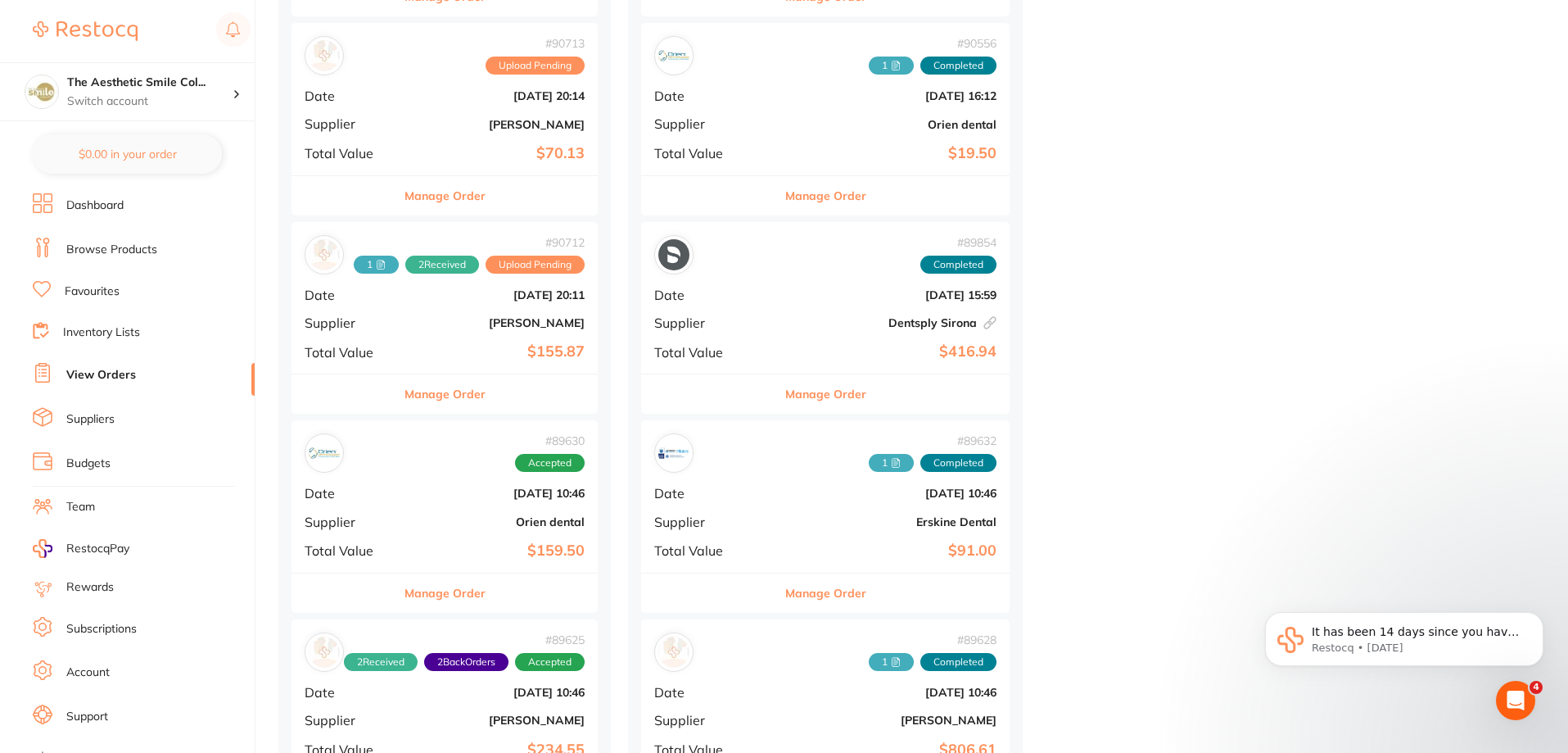
scroll to position [884, 0]
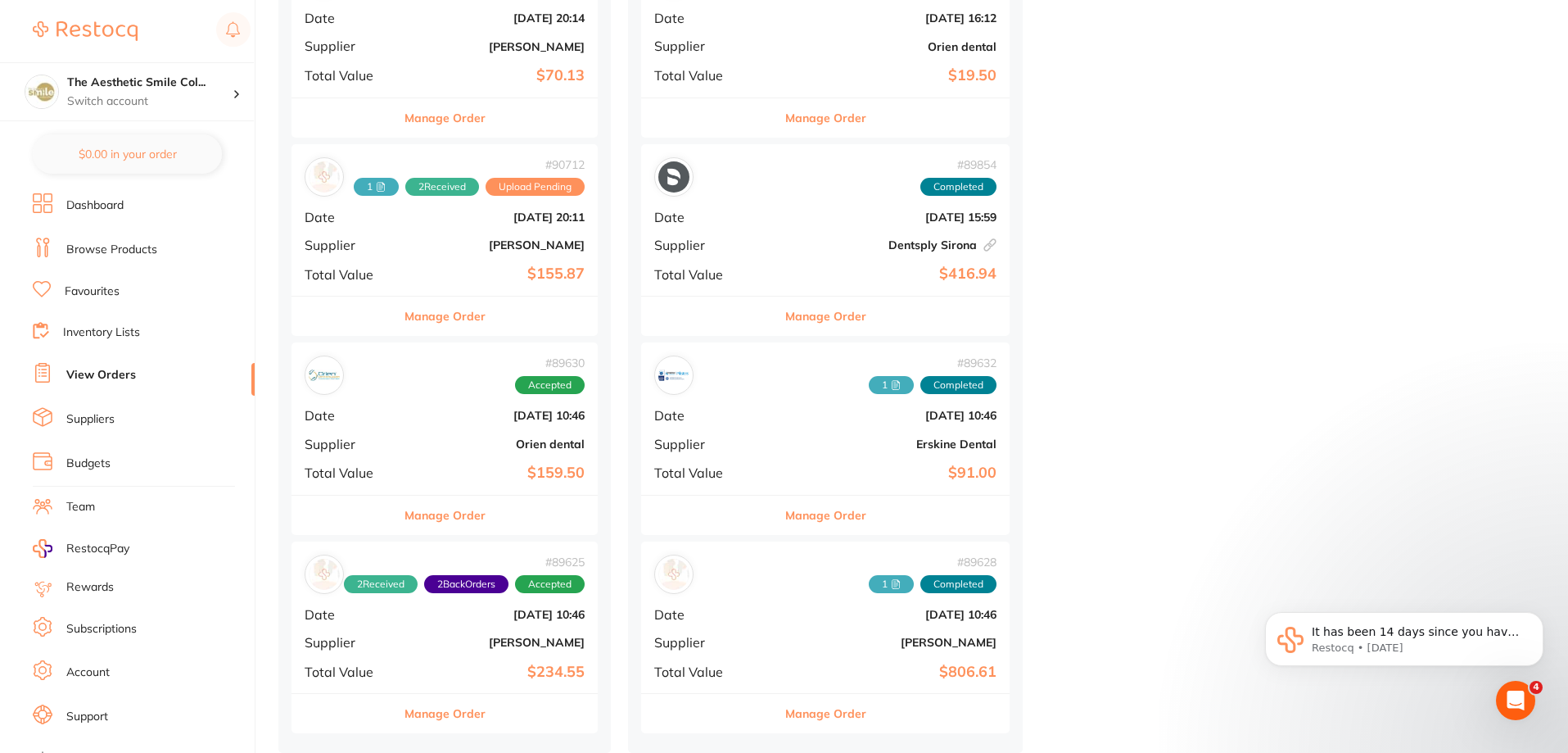
click at [785, 710] on button "Manage Order" at bounding box center [825, 713] width 81 height 40
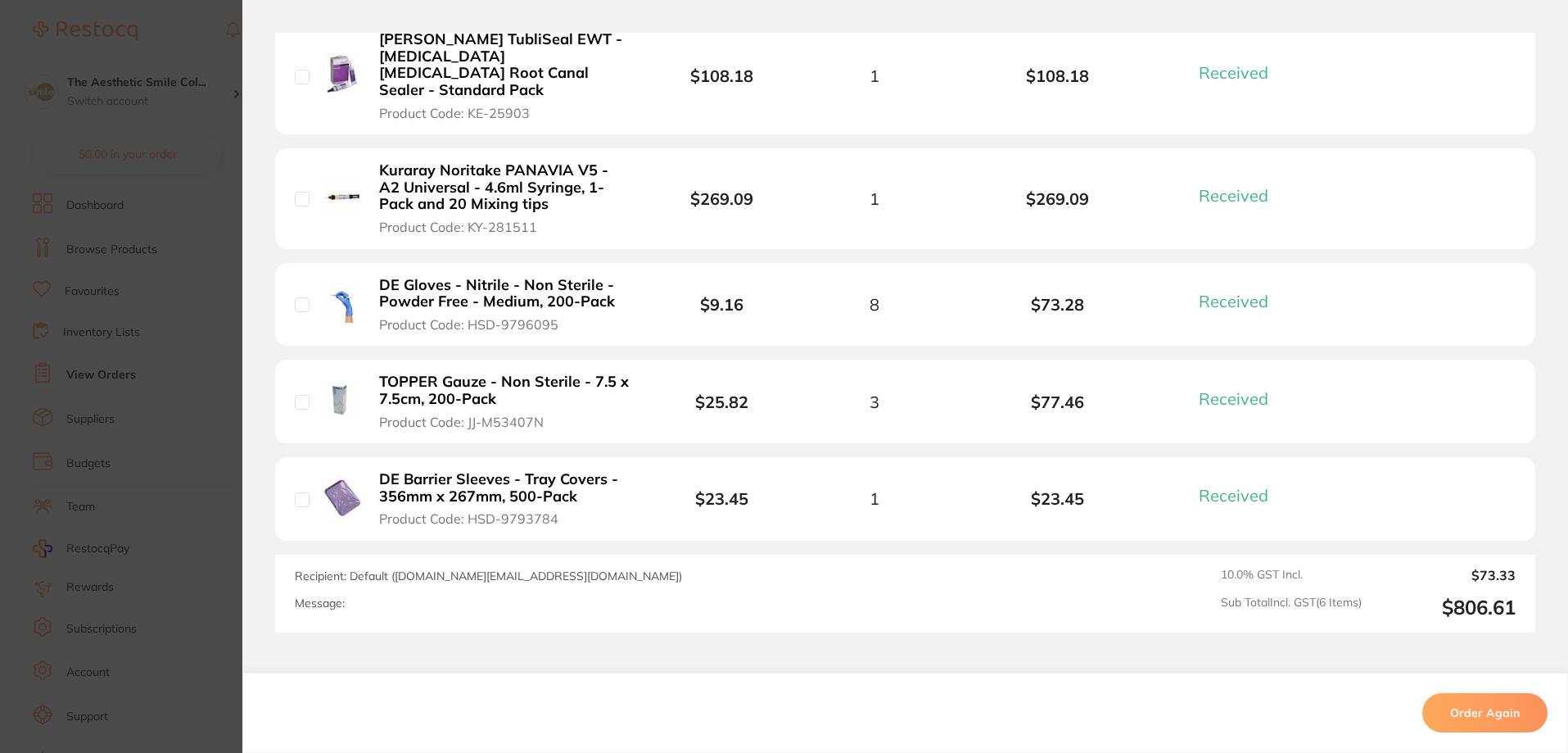
scroll to position [409, 0]
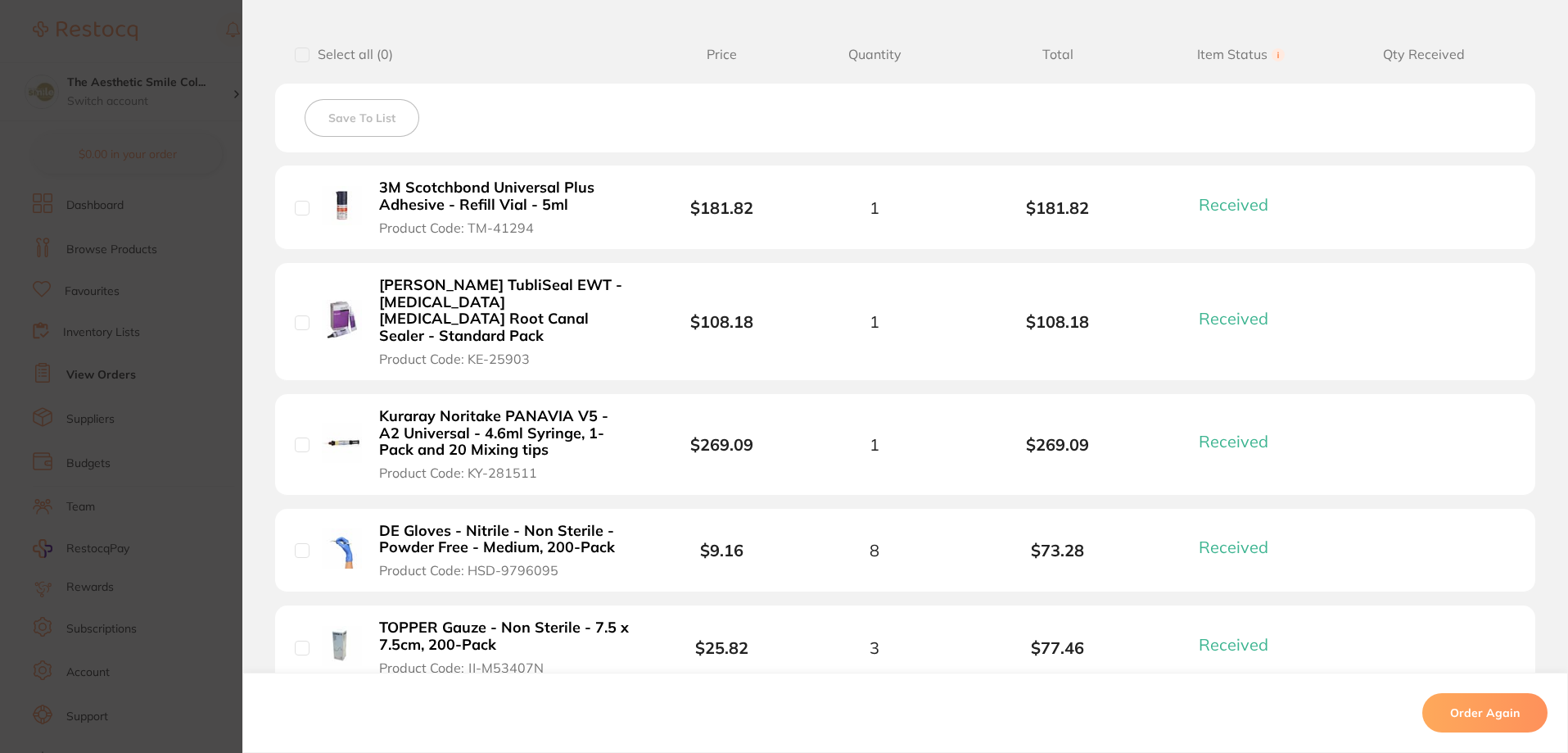
click at [25, 262] on section "Order ID: Restocq- 89628 Order Information 6 Received Completed Order Date [DAT…" at bounding box center [784, 376] width 1568 height 753
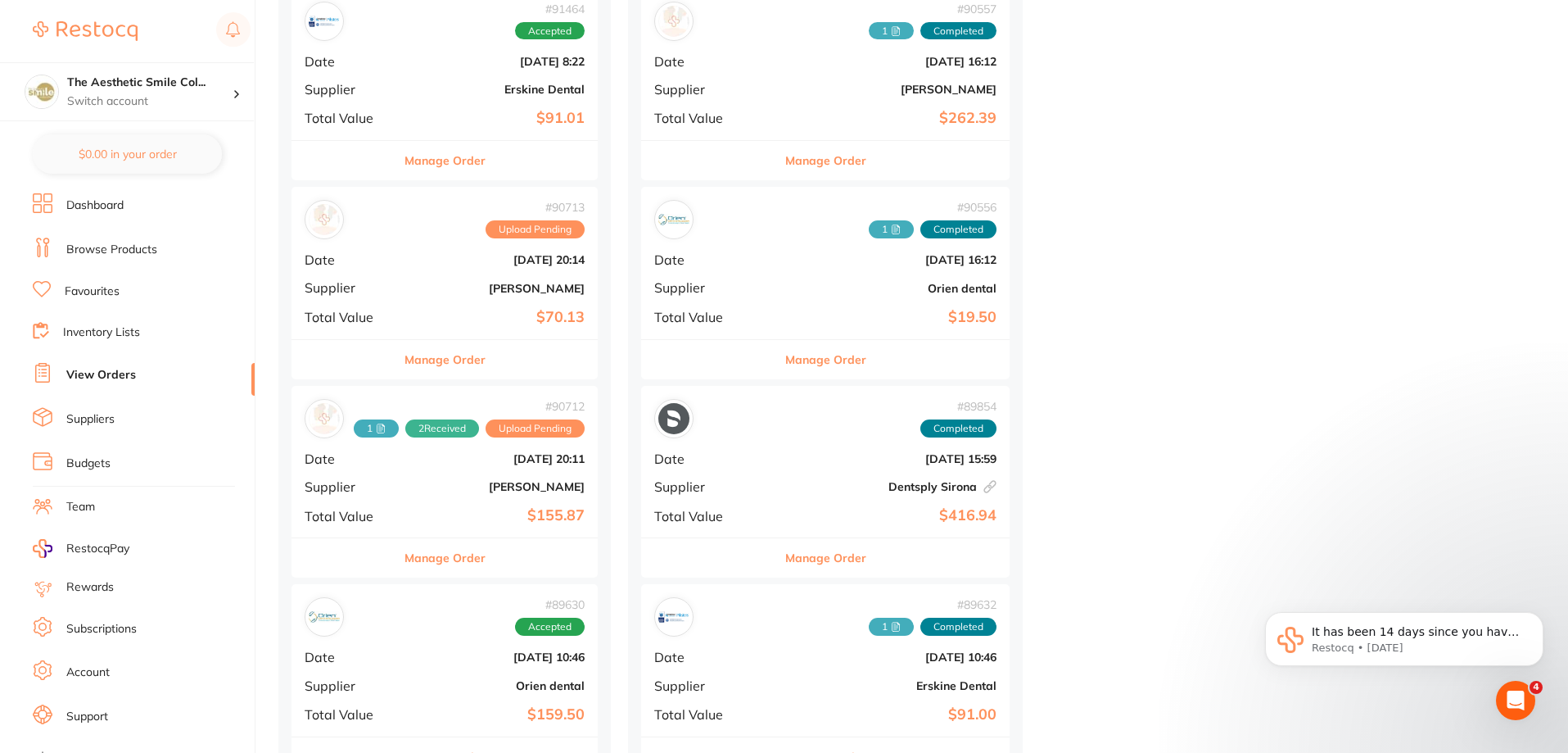
scroll to position [474, 0]
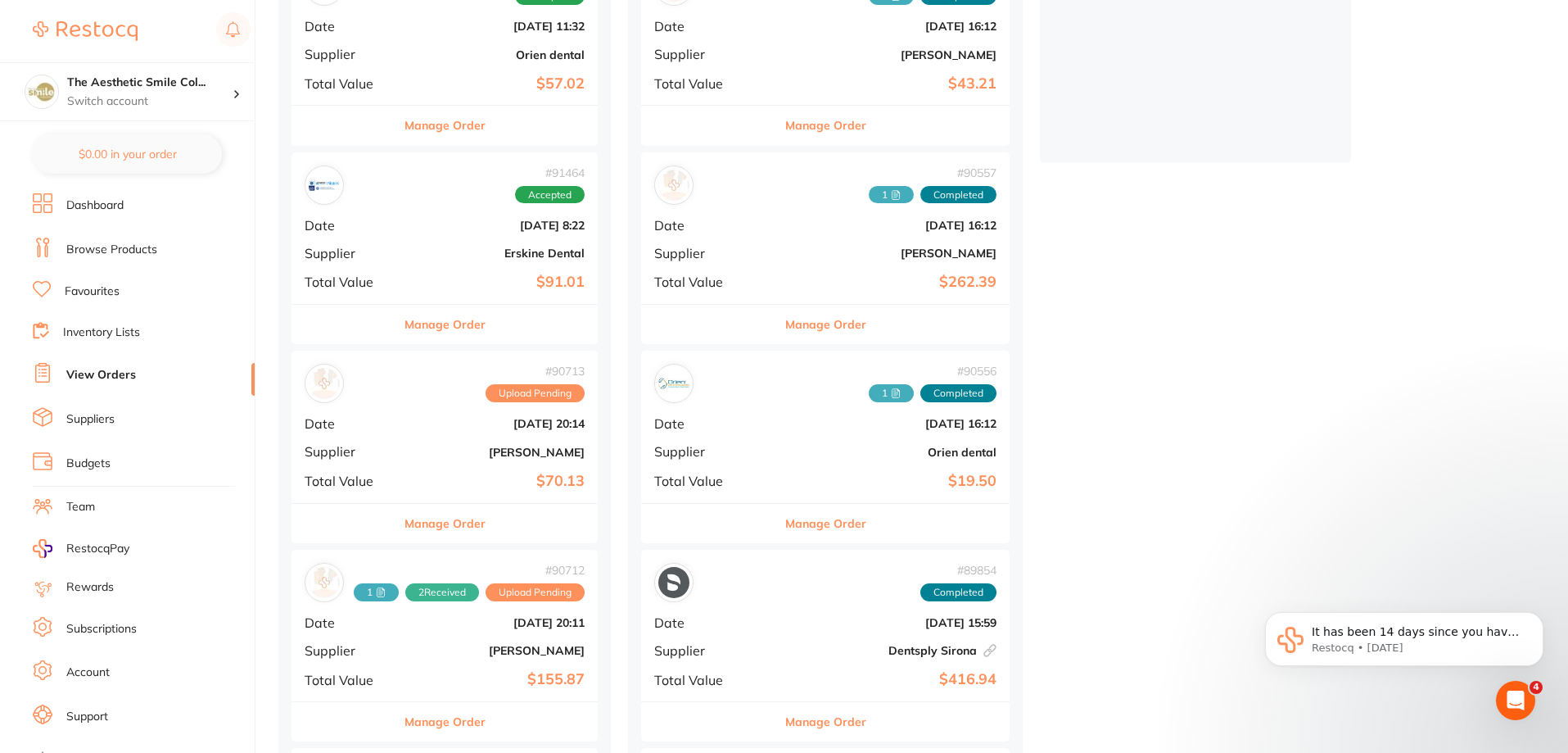
click at [795, 320] on button "Manage Order" at bounding box center [825, 325] width 81 height 40
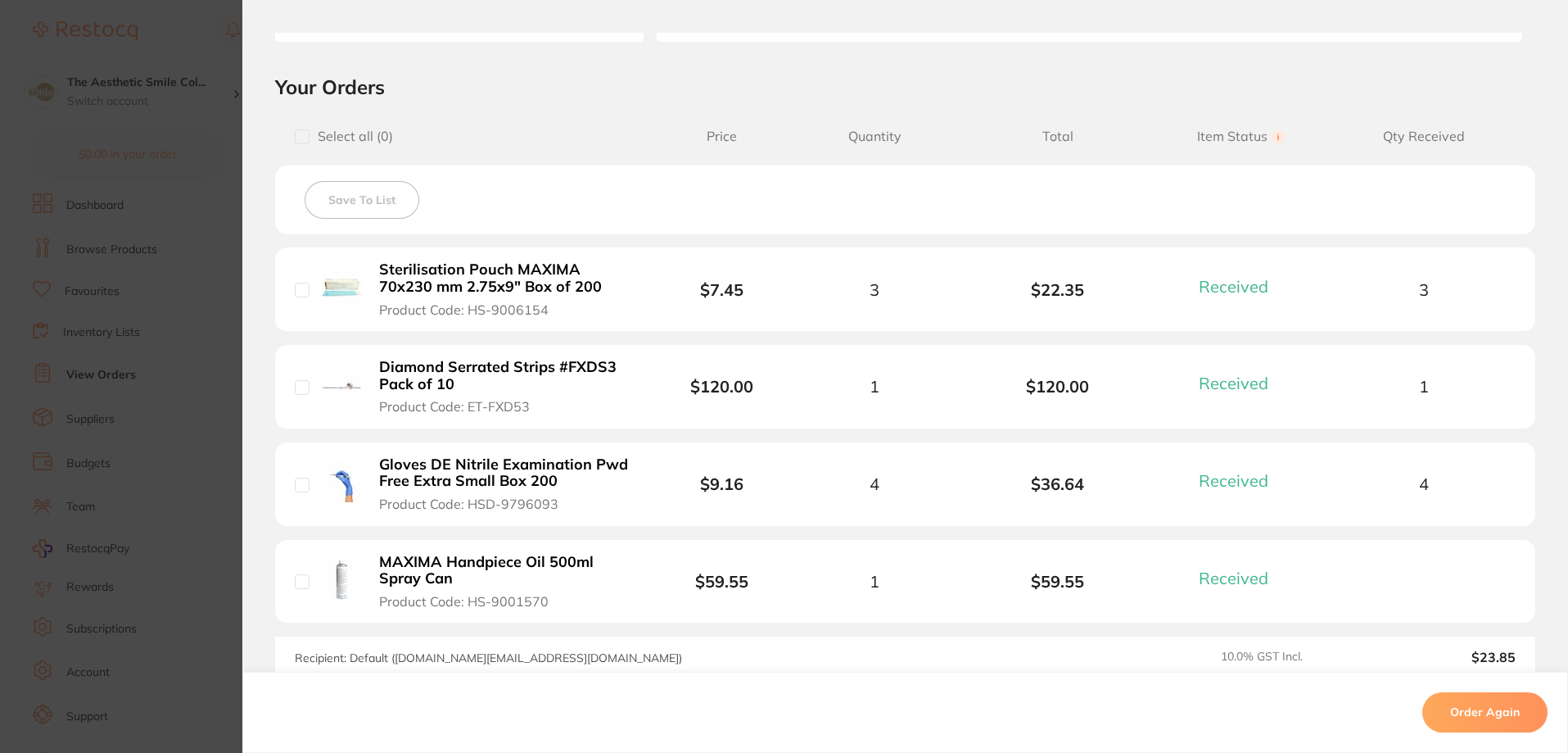
scroll to position [82, 0]
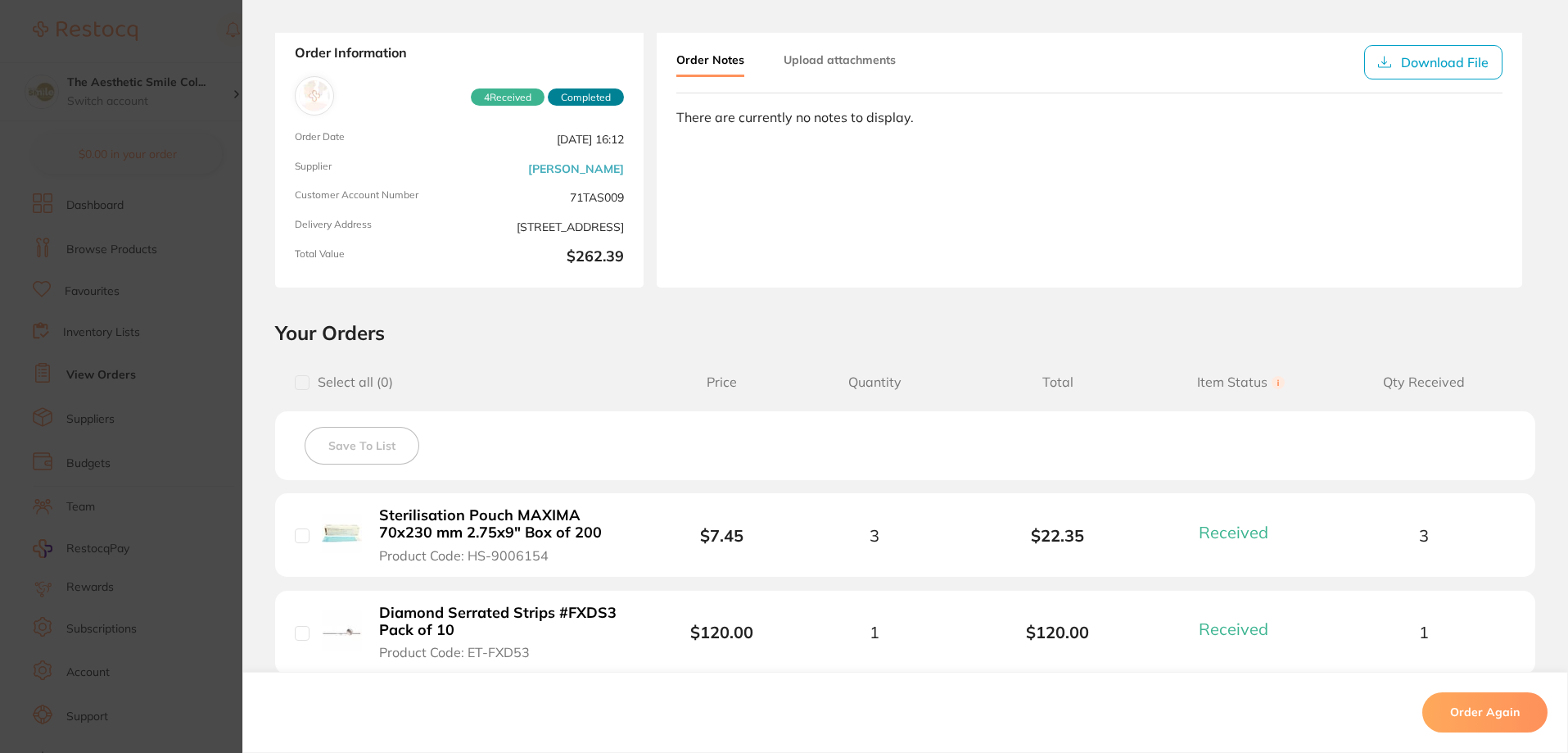
click at [847, 56] on button "Upload attachments" at bounding box center [840, 59] width 112 height 29
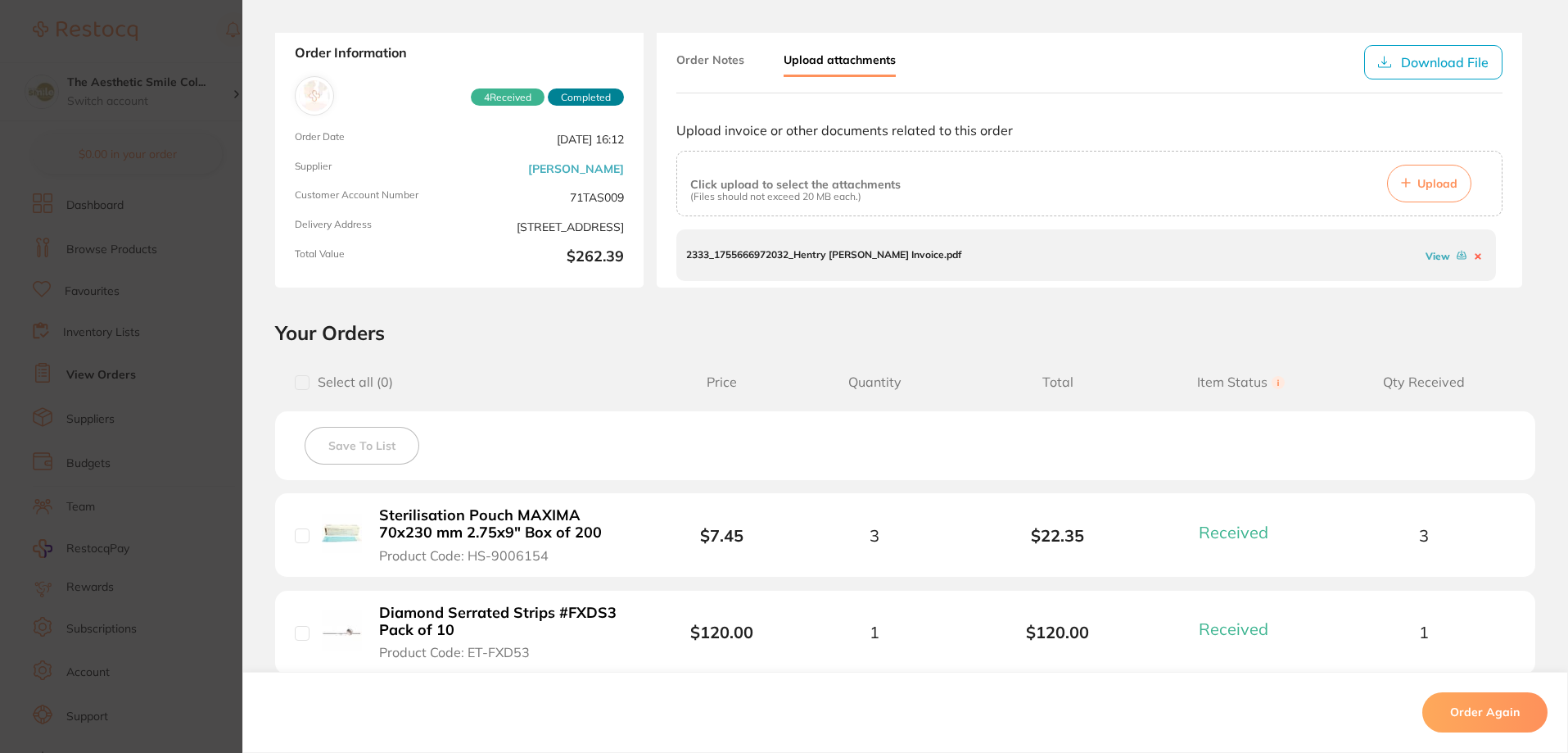
click at [1421, 181] on span "Upload" at bounding box center [1437, 184] width 40 height 15
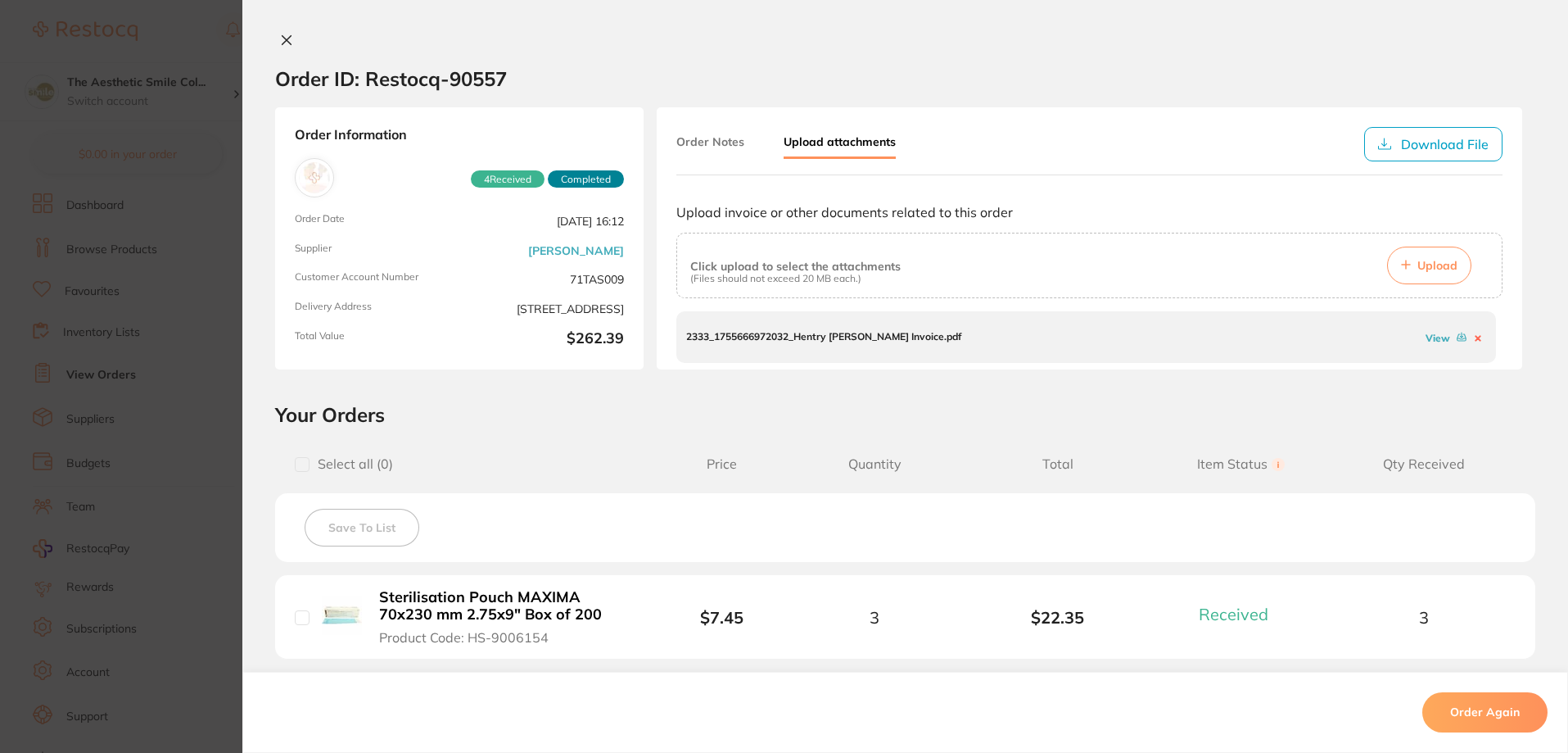
click at [1411, 279] on button "Upload" at bounding box center [1430, 265] width 85 height 38
click at [728, 142] on button "Order Notes" at bounding box center [711, 141] width 68 height 29
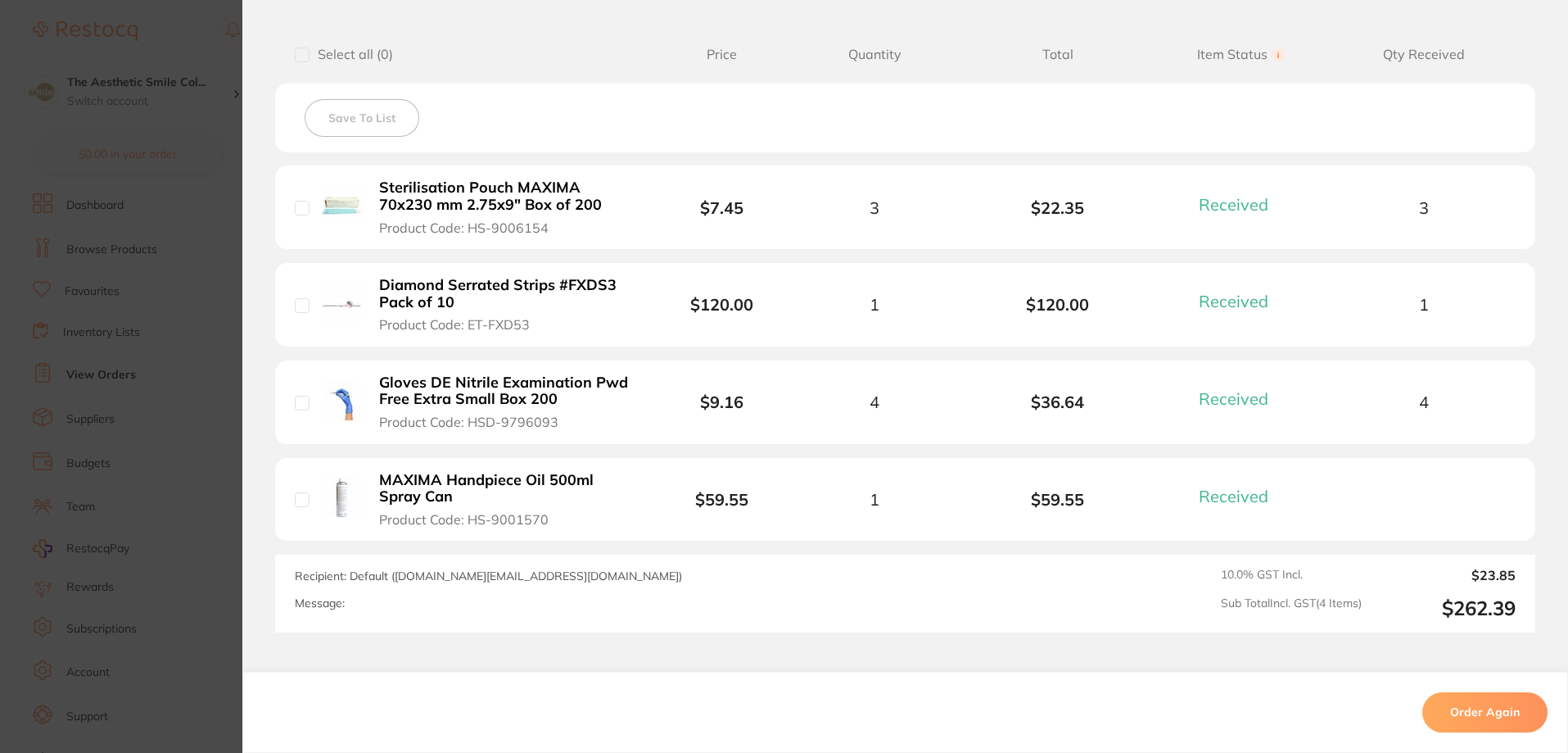
scroll to position [491, 0]
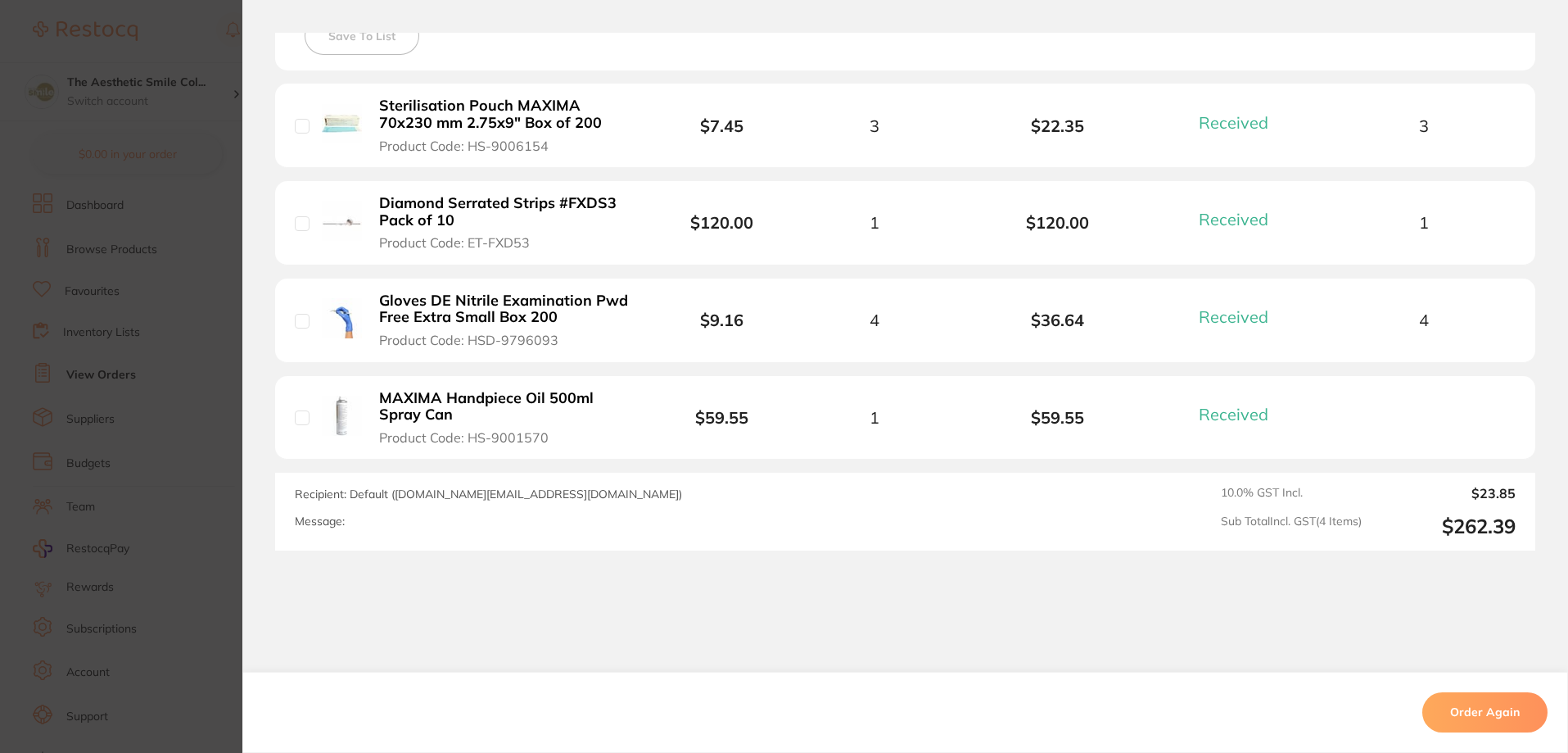
click at [1365, 413] on li "MAXIMA Handpiece Oil 500ml Spray Can Product Code: HS-9001570 $59.55 1 $59.55 R…" at bounding box center [904, 418] width 1260 height 85
click at [1401, 408] on li "MAXIMA Handpiece Oil 500ml Spray Can Product Code: HS-9001570 $59.55 1 $59.55 R…" at bounding box center [904, 418] width 1260 height 85
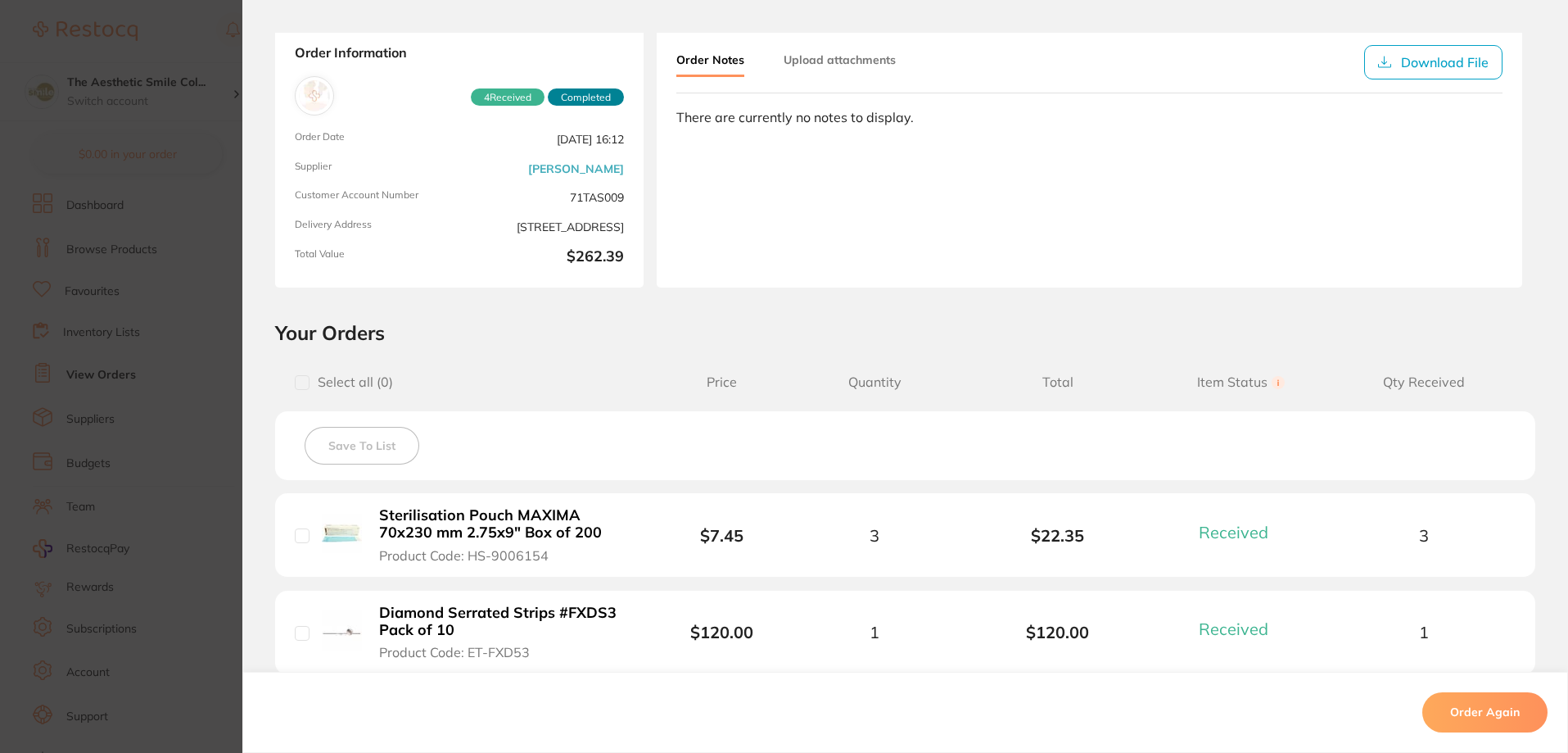
scroll to position [0, 0]
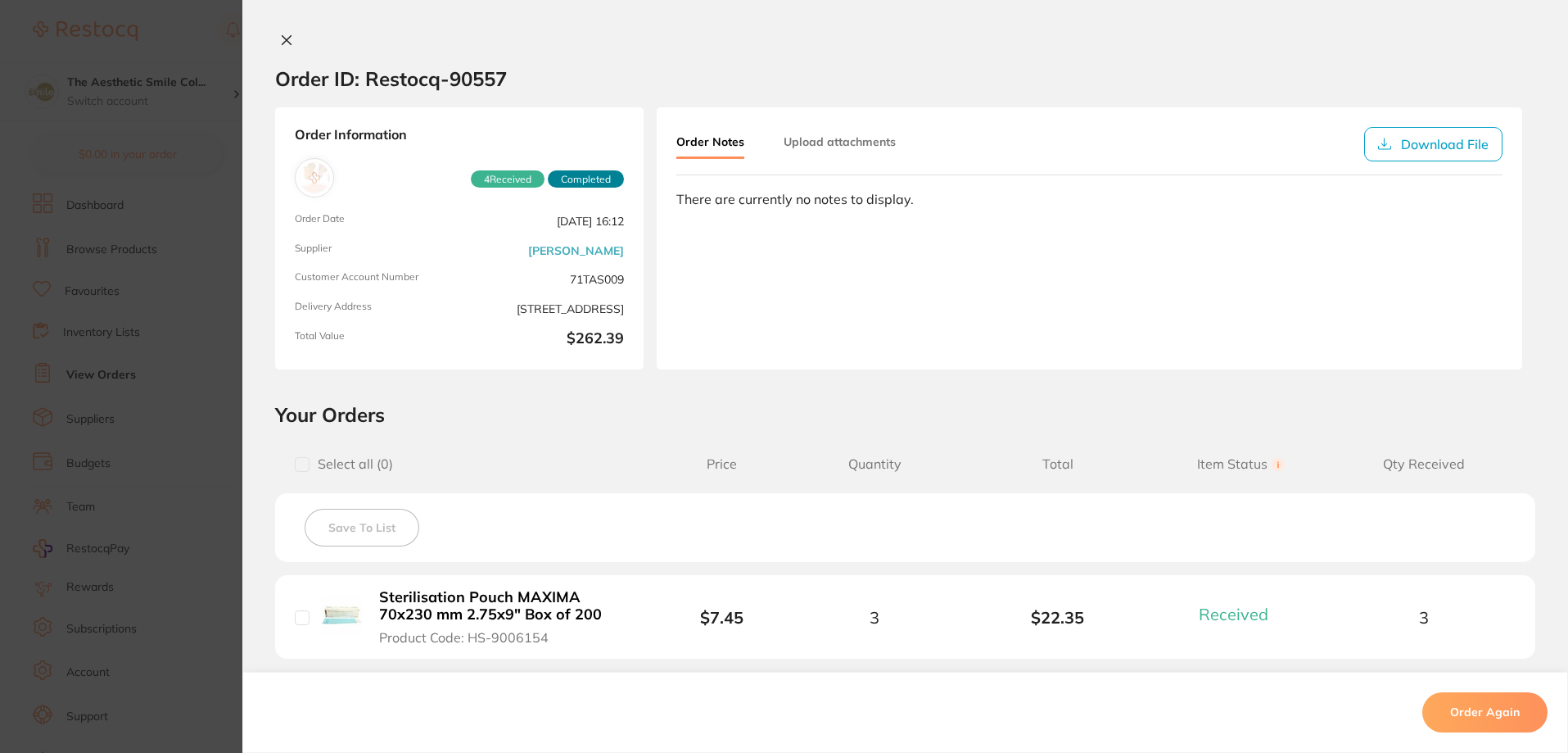
click at [832, 136] on button "Upload attachments" at bounding box center [840, 141] width 112 height 29
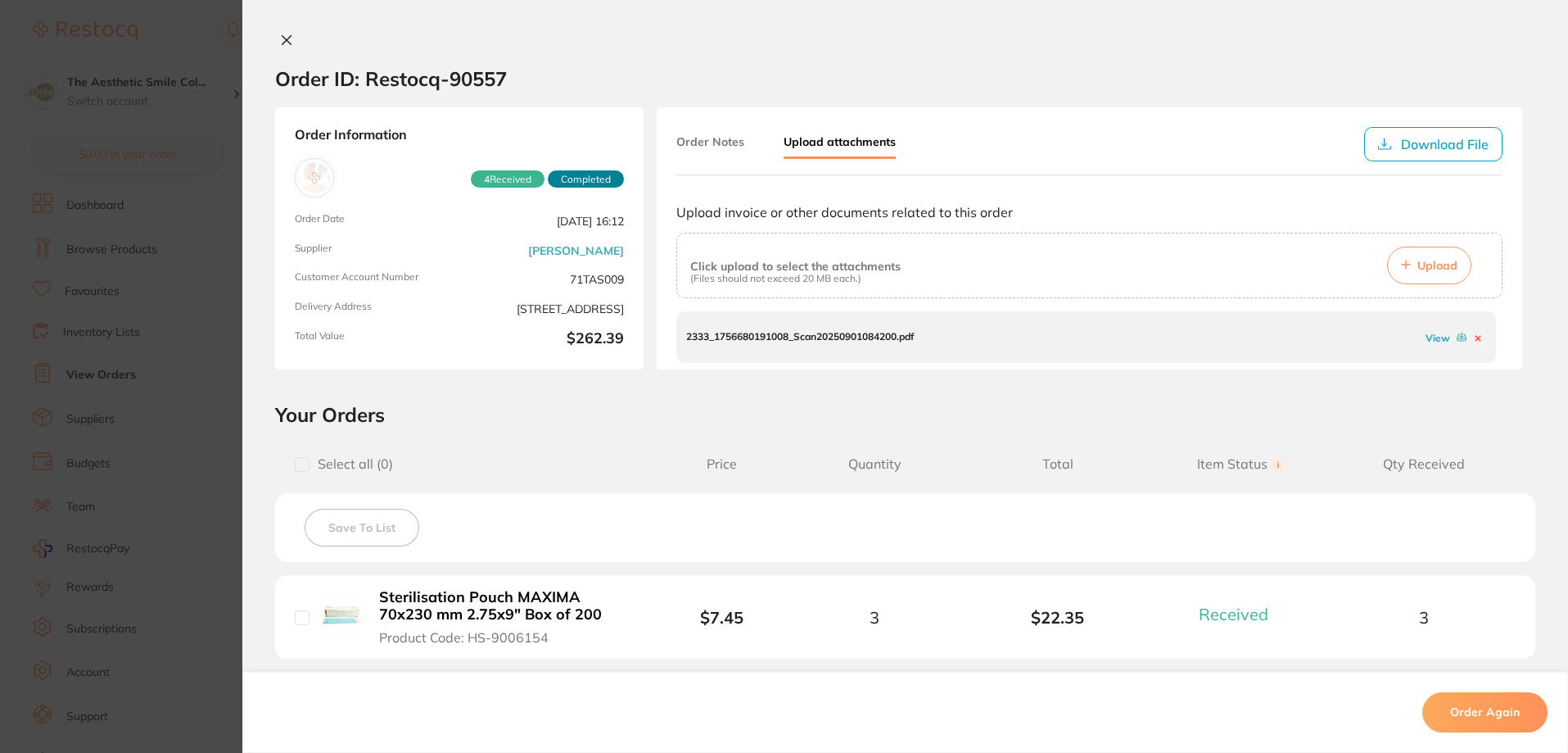
click at [1426, 338] on link "View" at bounding box center [1438, 337] width 24 height 12
click at [282, 40] on icon at bounding box center [287, 40] width 9 height 9
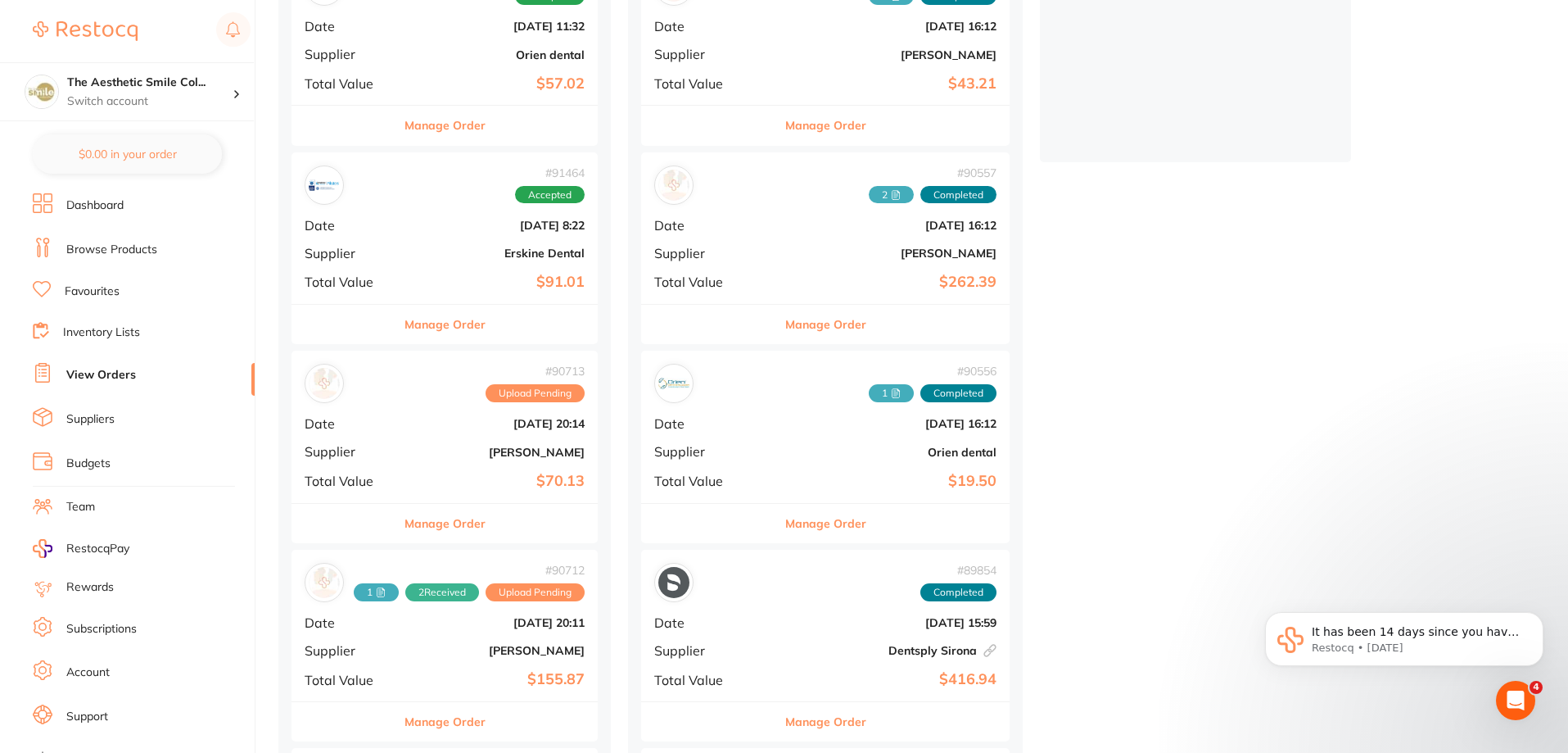
click at [785, 316] on button "Manage Order" at bounding box center [825, 325] width 81 height 40
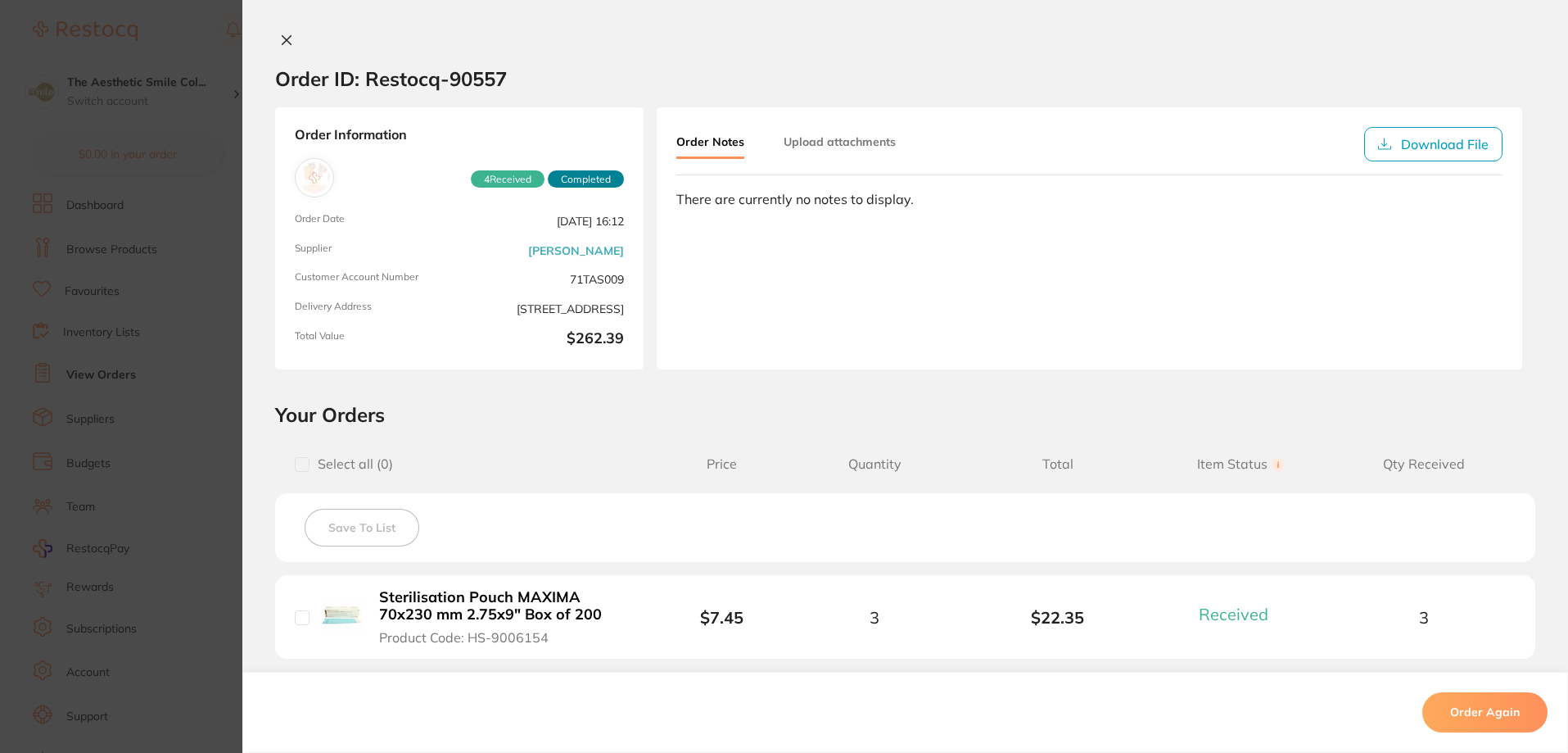
scroll to position [229, 0]
click at [843, 136] on button "Upload attachments" at bounding box center [840, 141] width 112 height 29
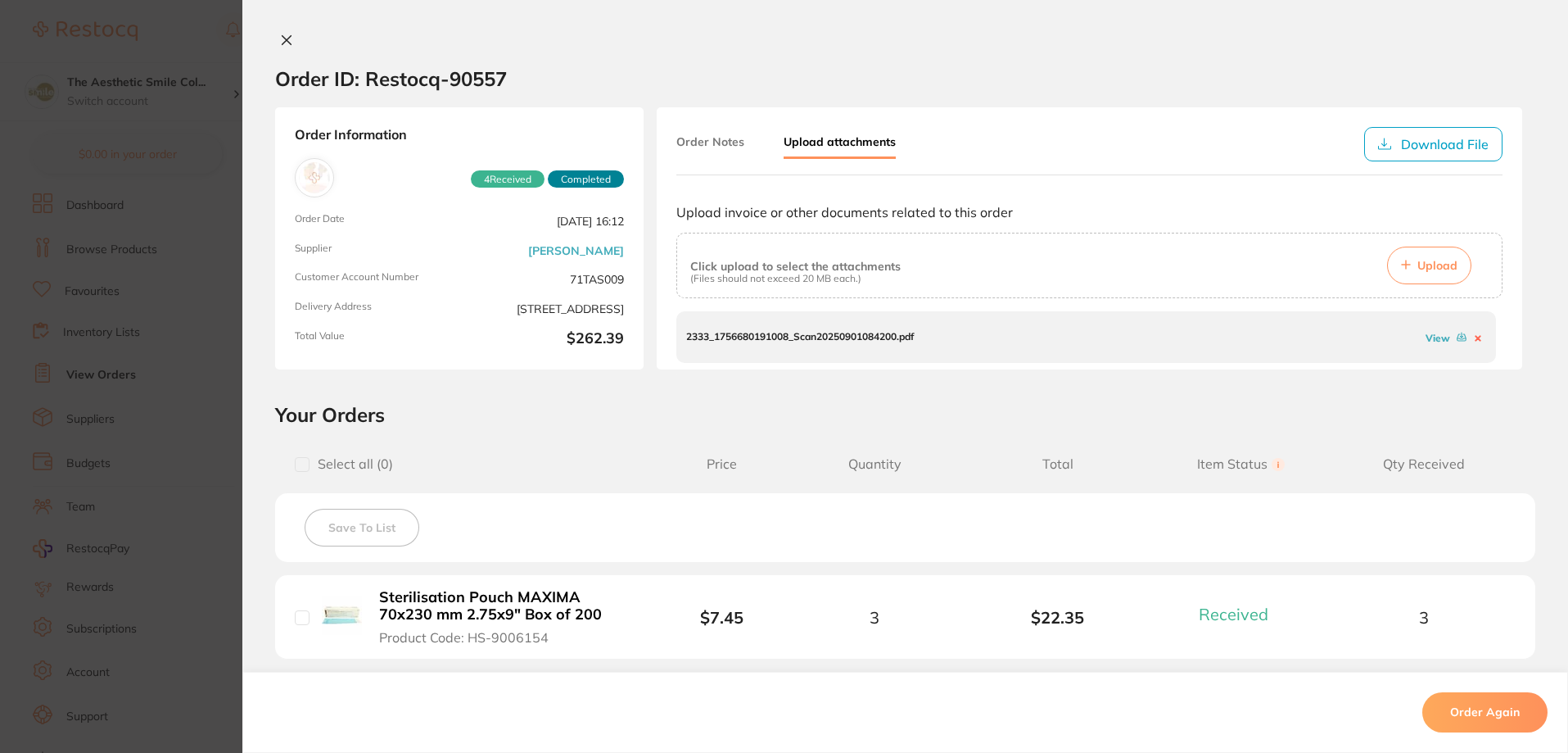
click at [1423, 270] on span "Upload" at bounding box center [1437, 265] width 40 height 15
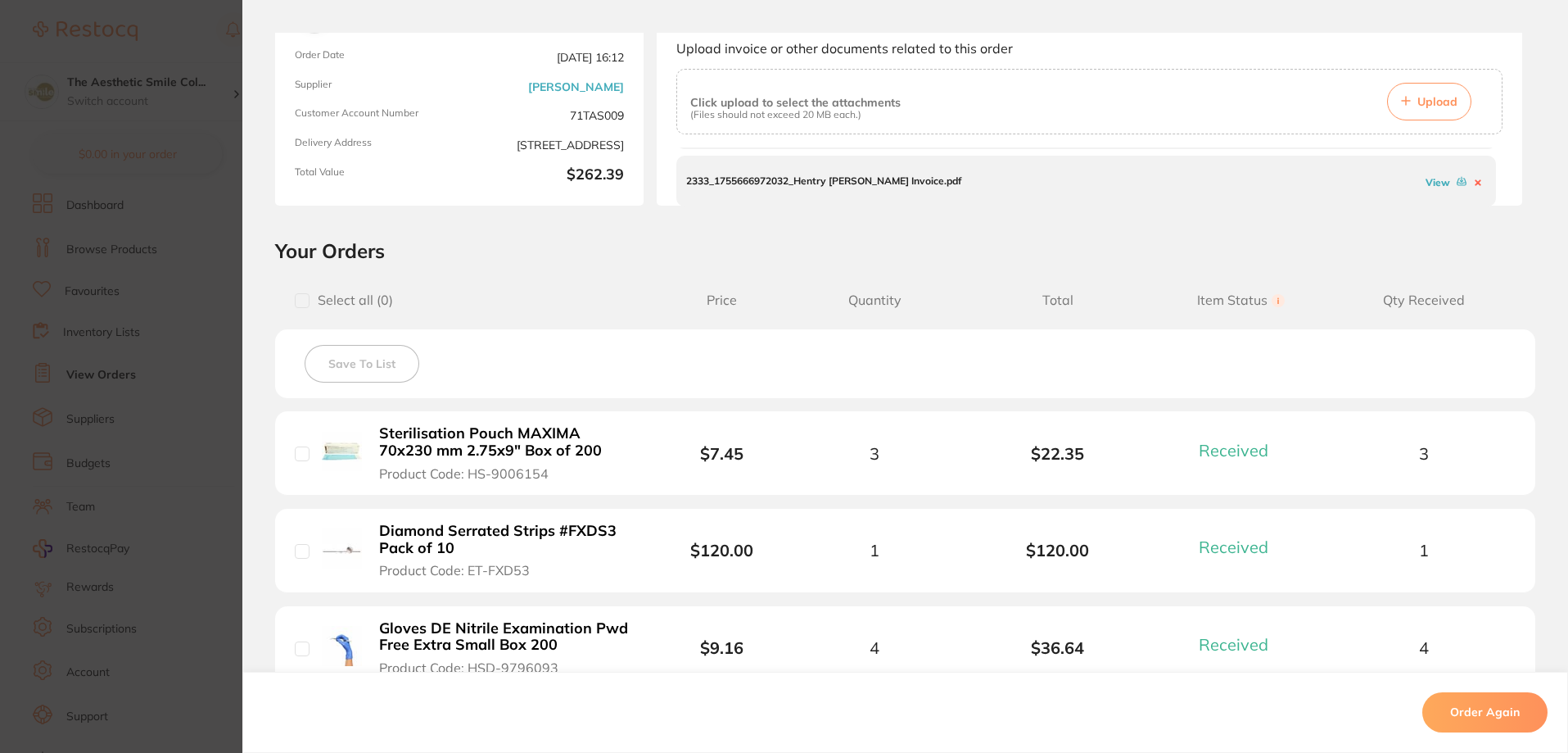
scroll to position [0, 0]
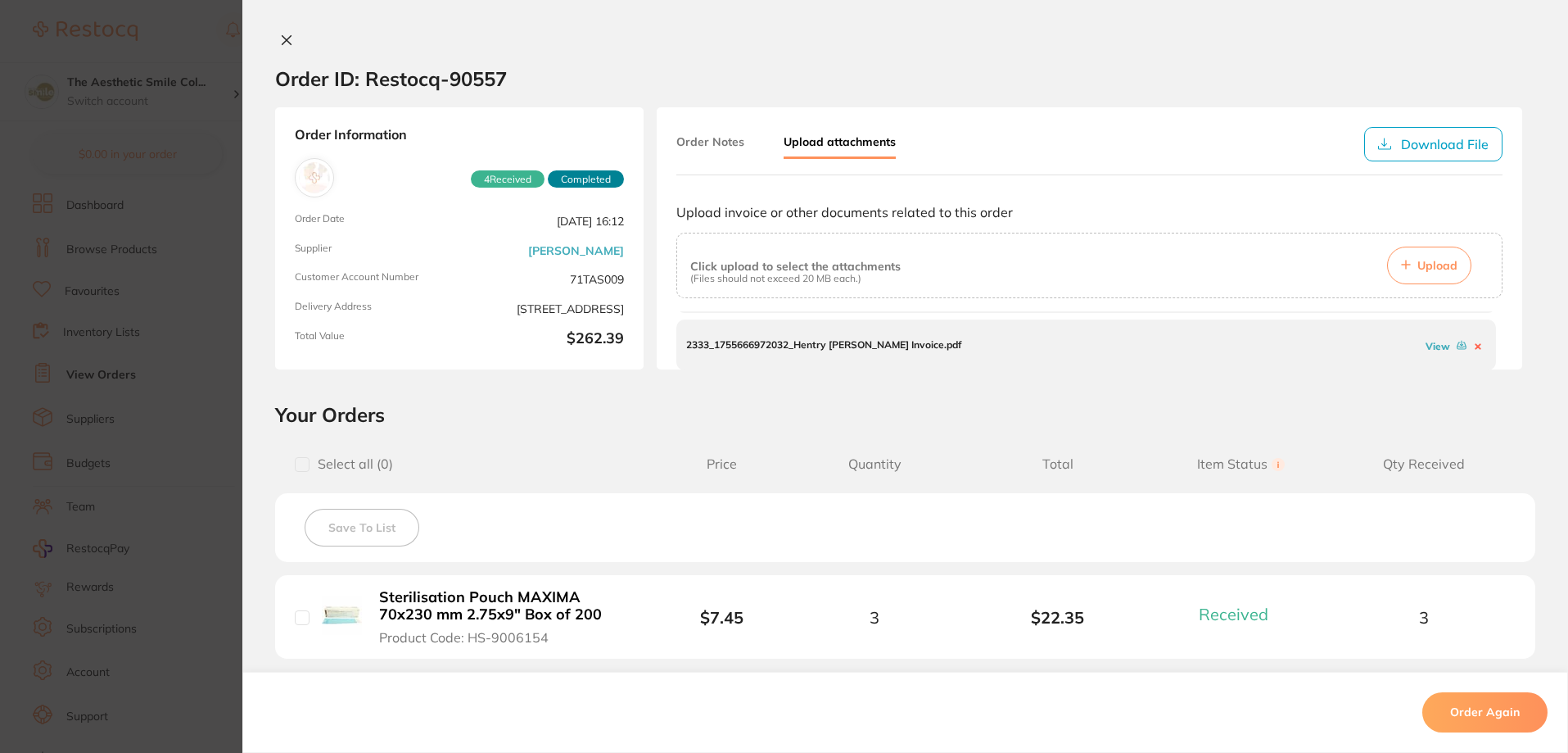
click at [282, 38] on icon at bounding box center [287, 40] width 9 height 9
